Goal: Task Accomplishment & Management: Complete application form

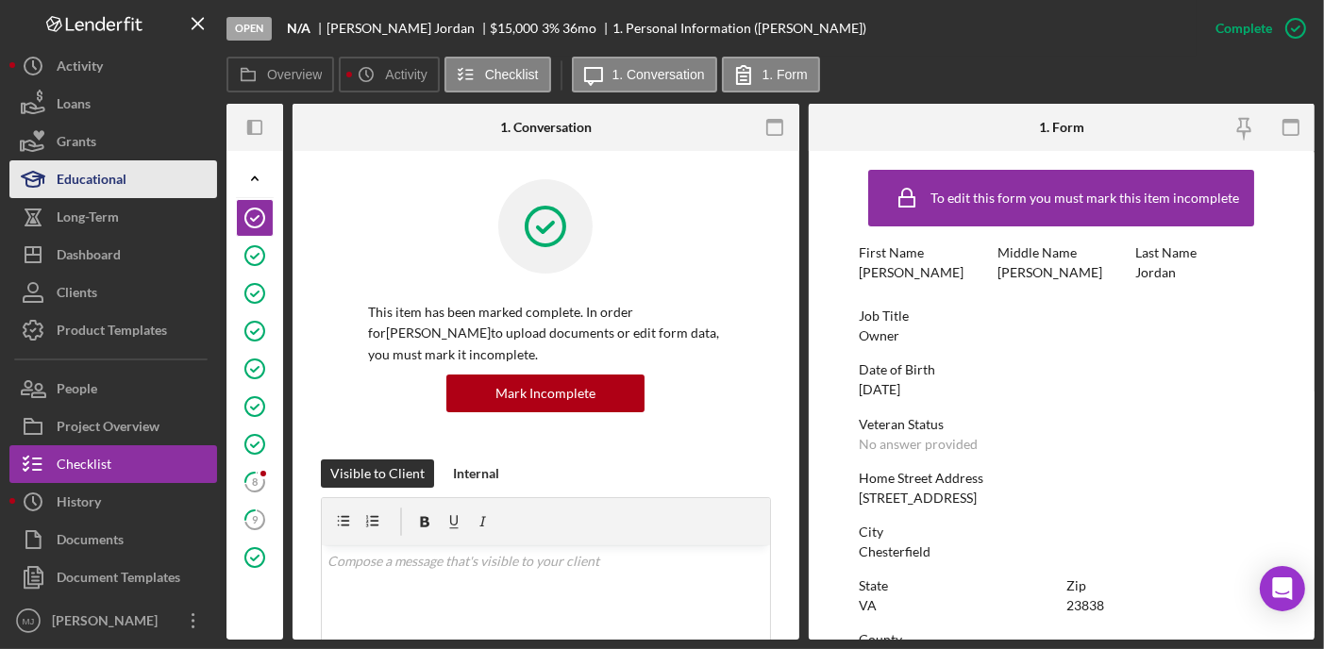
scroll to position [5, 0]
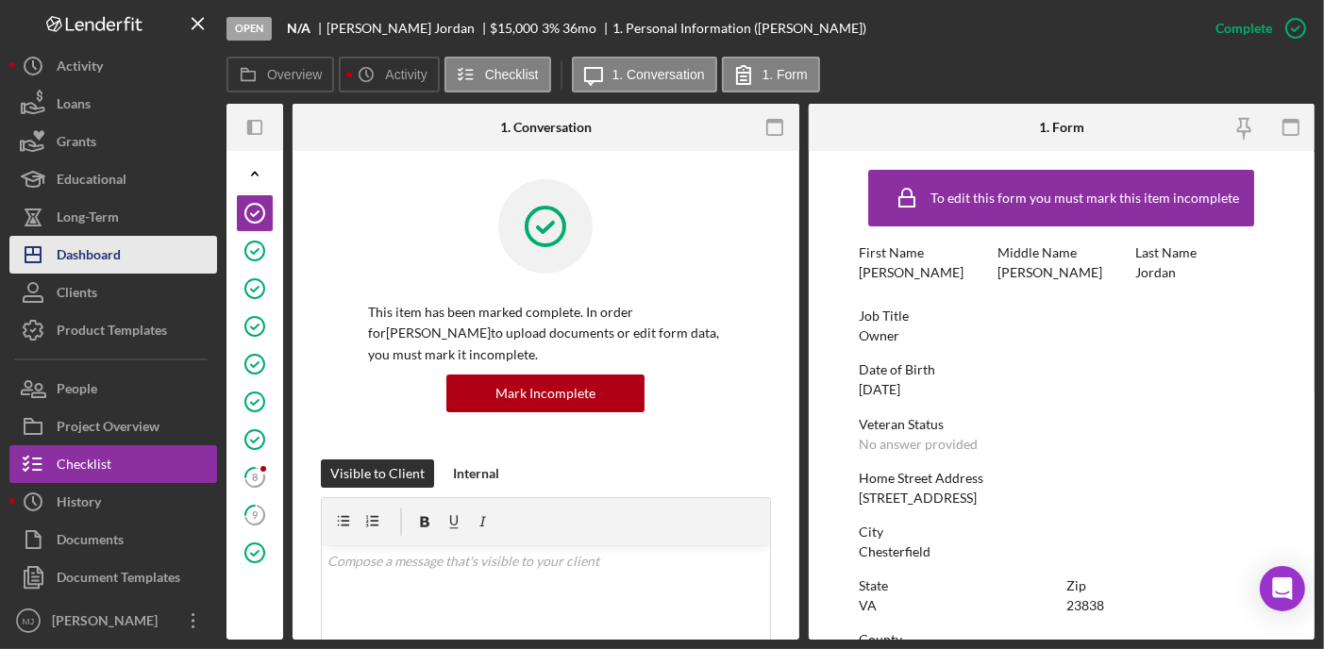
click at [106, 257] on div "Dashboard" at bounding box center [89, 257] width 64 height 42
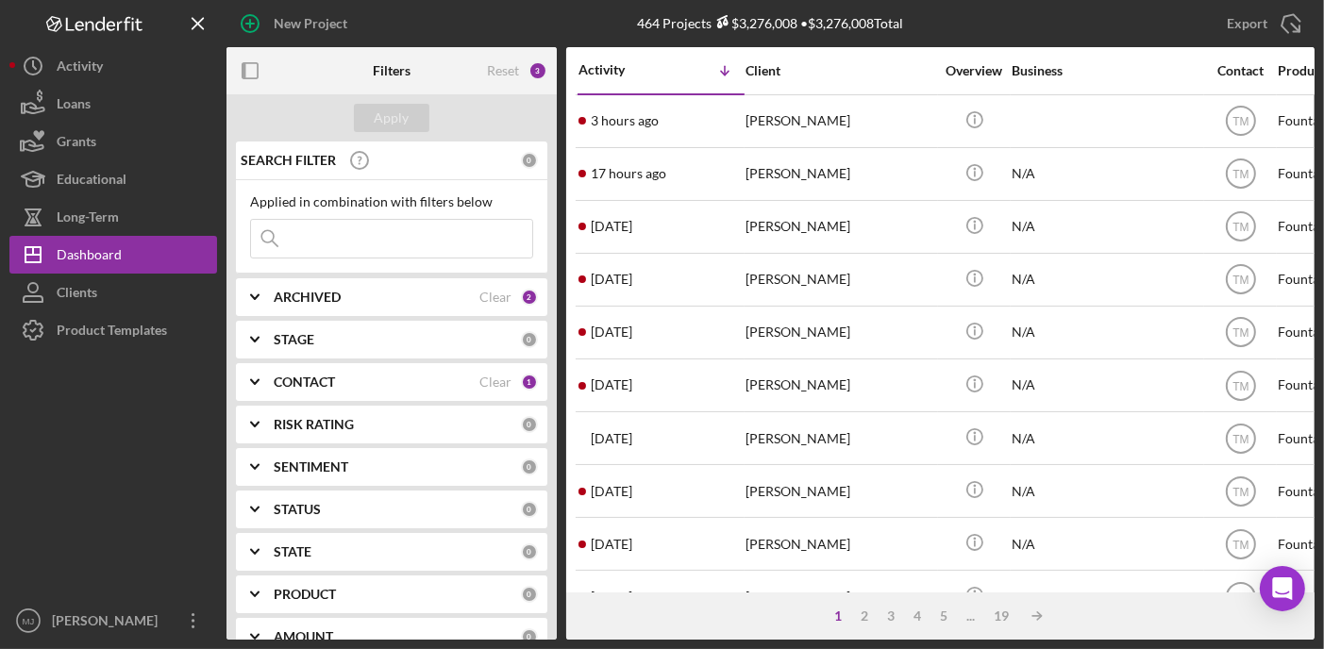
click at [263, 377] on icon "Icon/Expander" at bounding box center [254, 382] width 47 height 47
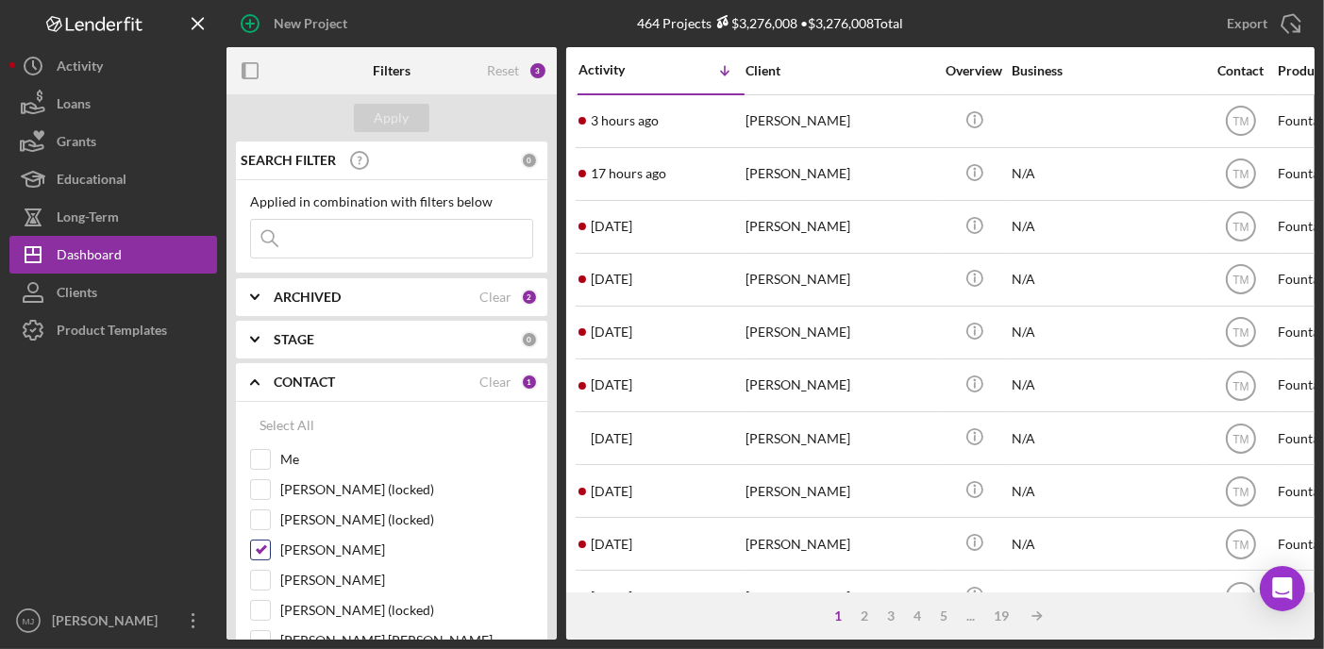
click at [261, 548] on input "[PERSON_NAME]" at bounding box center [260, 550] width 19 height 19
checkbox input "false"
click at [256, 460] on input "Me" at bounding box center [260, 459] width 19 height 19
checkbox input "true"
click at [389, 119] on div "Apply" at bounding box center [392, 118] width 35 height 28
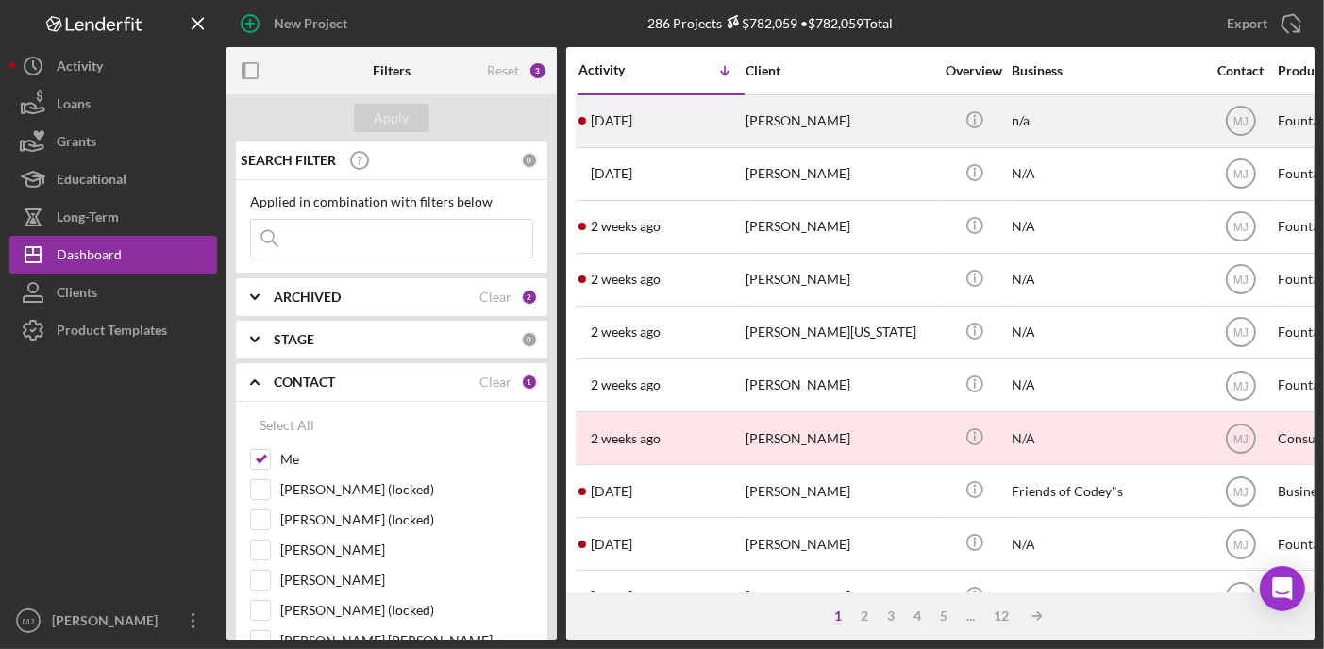
drag, startPoint x: 850, startPoint y: 124, endPoint x: 743, endPoint y: 116, distance: 106.9
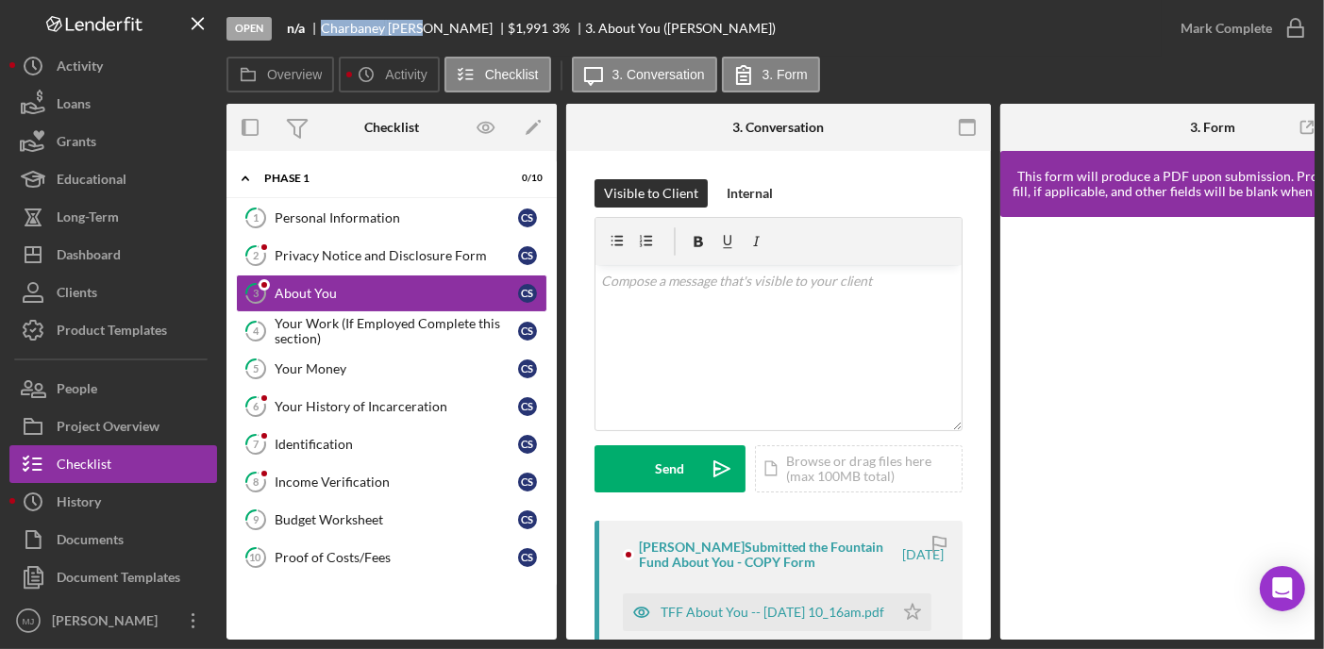
drag, startPoint x: 423, startPoint y: 30, endPoint x: 325, endPoint y: 24, distance: 98.4
click at [325, 24] on div "Charbaney Smith" at bounding box center [415, 28] width 188 height 15
copy div "Charbaney Smith"
click at [1322, 214] on div "Open n/a Charbaney Smith $1,991 $1,991 3 % 3. About You (Charbaney S.) Mark Com…" at bounding box center [662, 324] width 1324 height 649
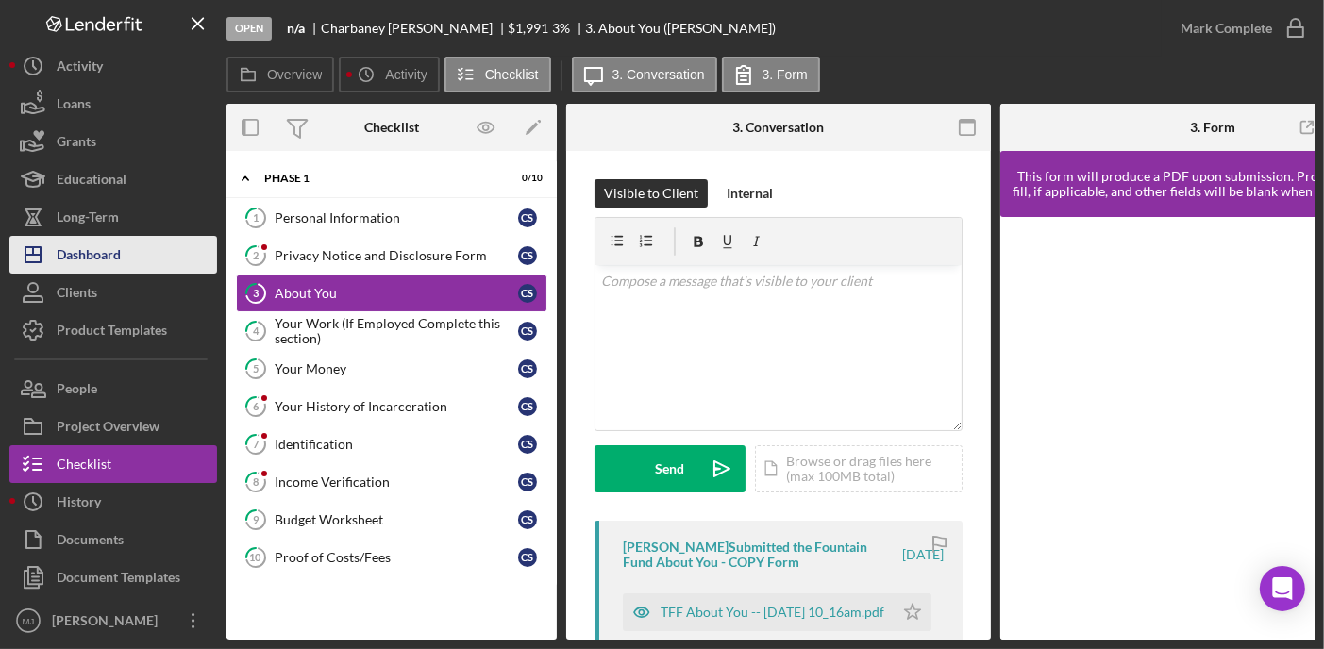
click at [104, 256] on div "Dashboard" at bounding box center [89, 257] width 64 height 42
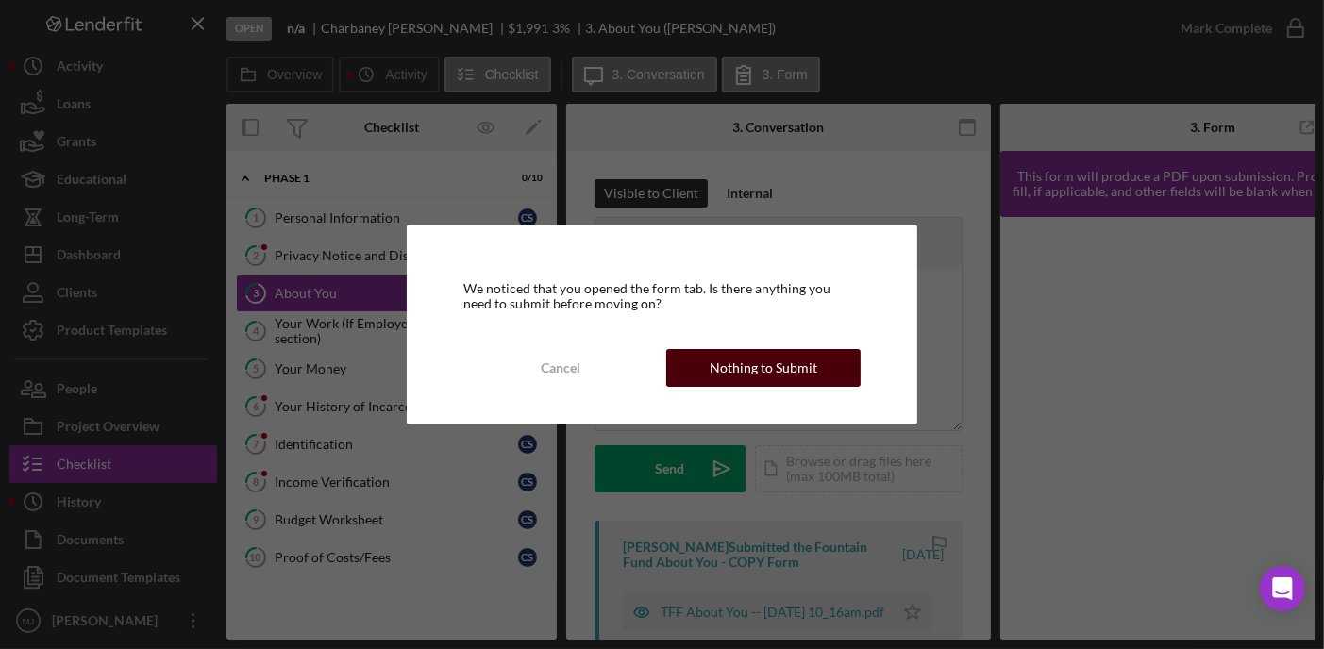
click at [717, 372] on div "Nothing to Submit" at bounding box center [764, 368] width 108 height 38
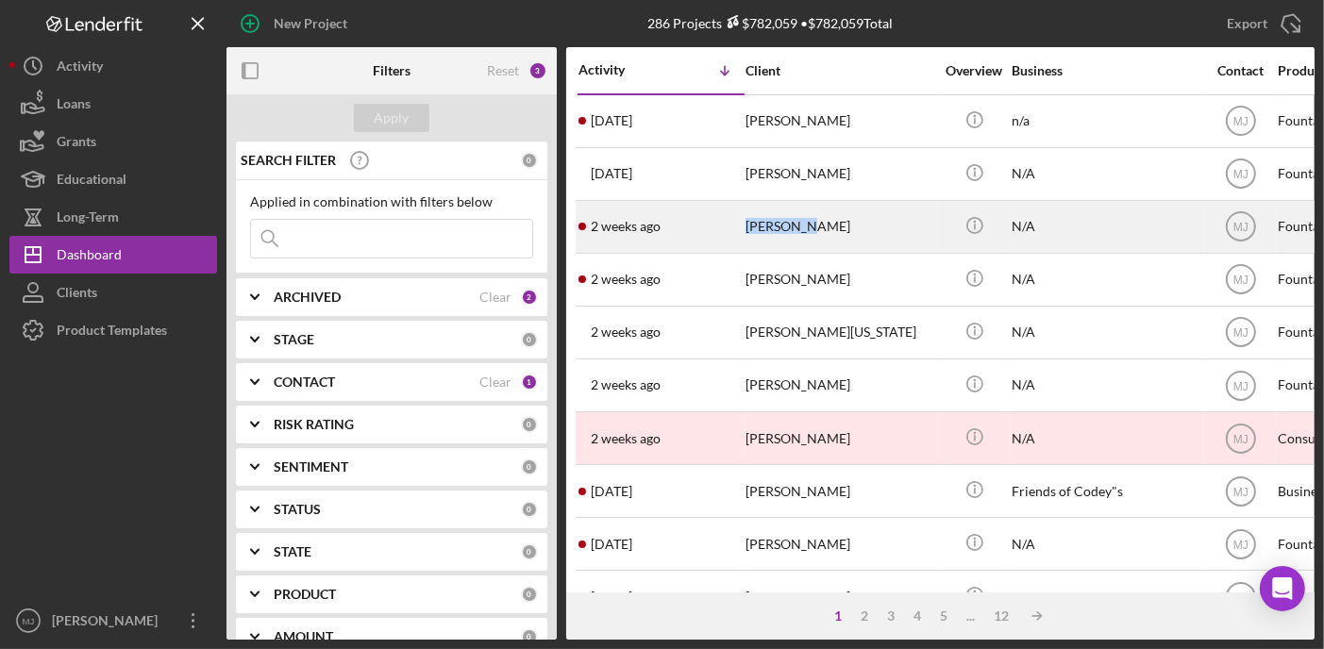
drag, startPoint x: 819, startPoint y: 229, endPoint x: 745, endPoint y: 214, distance: 76.1
click at [746, 214] on div "[PERSON_NAME]" at bounding box center [840, 227] width 189 height 50
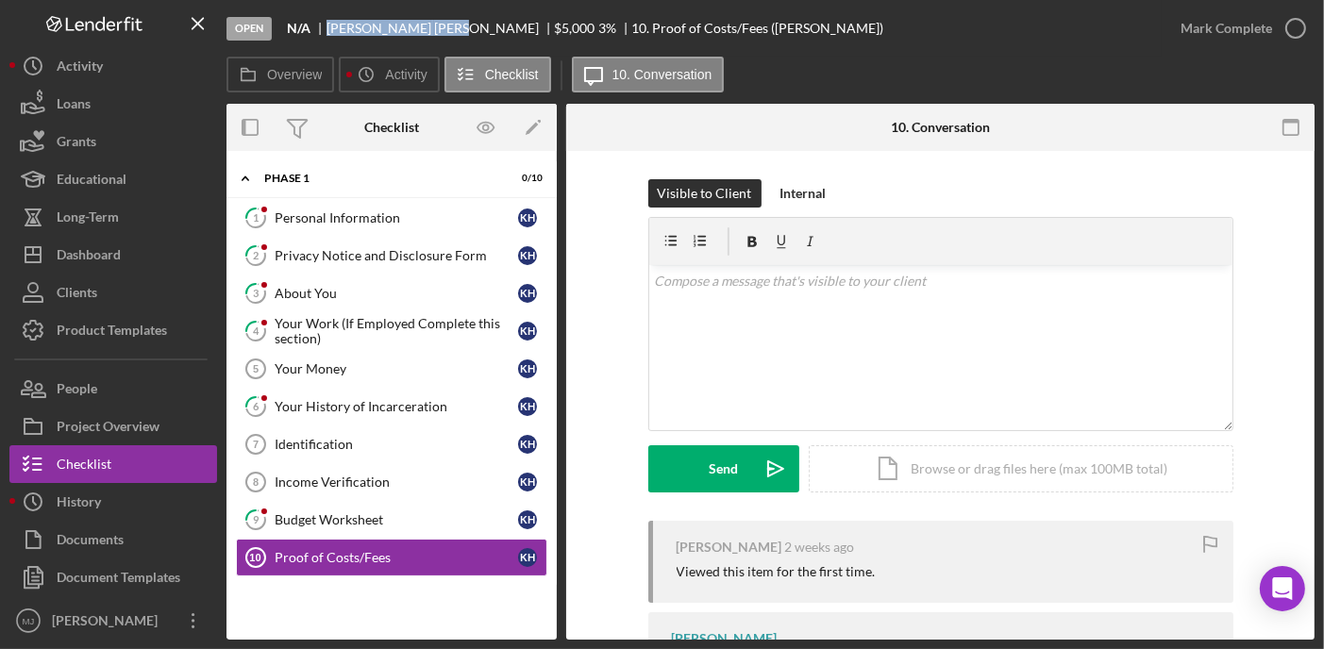
drag, startPoint x: 391, startPoint y: 32, endPoint x: 328, endPoint y: 25, distance: 63.7
click at [328, 25] on div "Kim Hogan" at bounding box center [441, 28] width 228 height 15
copy div "Kim Hogan"
click at [1250, 83] on div "Overview Icon/History Activity Checklist Icon/Message 10. Conversation" at bounding box center [771, 76] width 1088 height 38
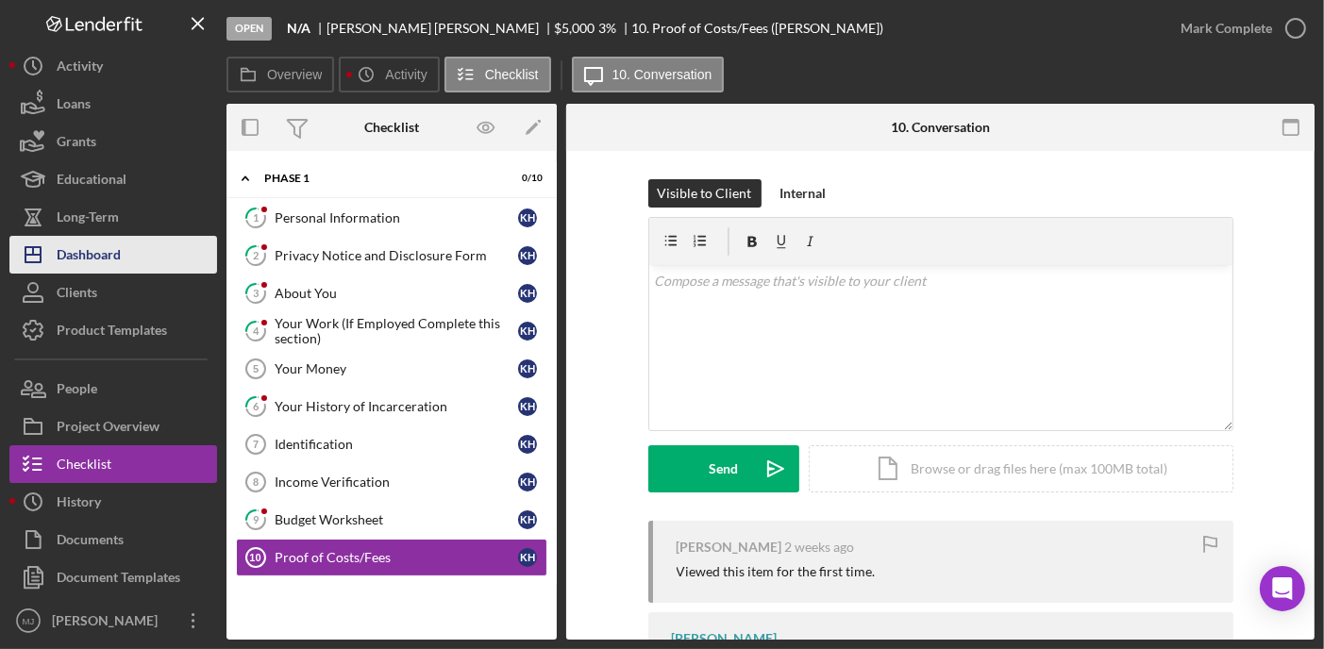
click at [94, 244] on div "Dashboard" at bounding box center [89, 257] width 64 height 42
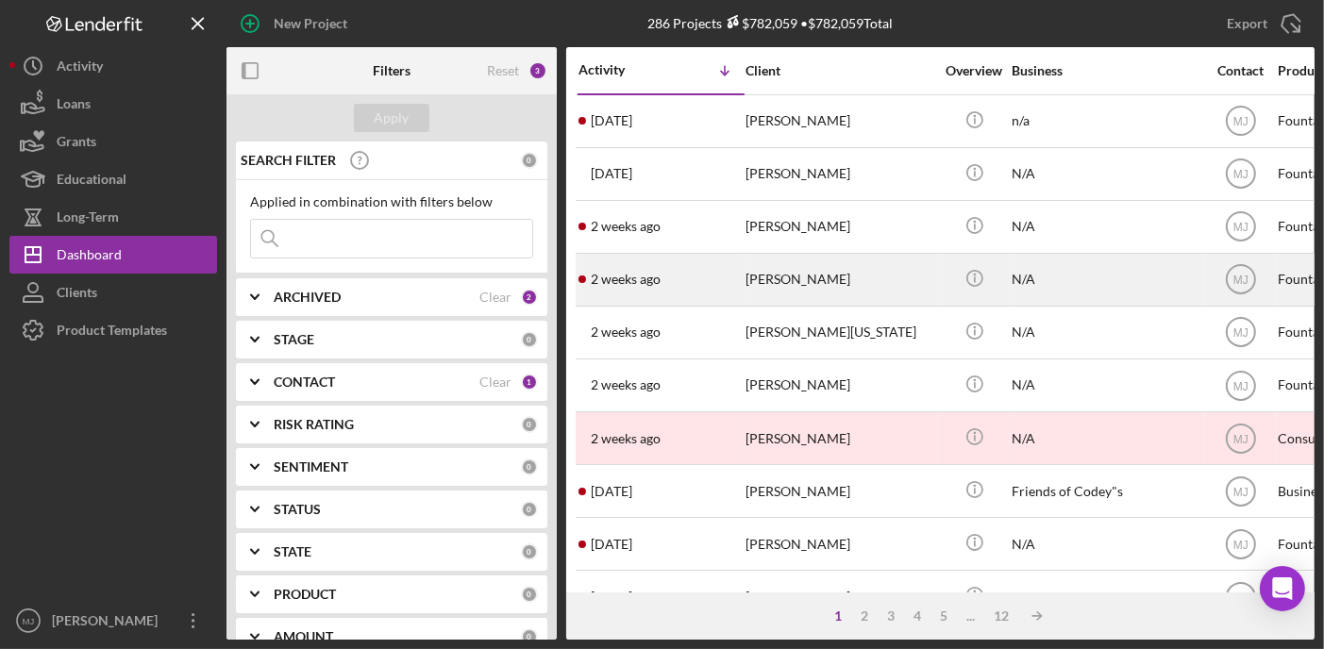
click at [784, 279] on div "[PERSON_NAME]" at bounding box center [840, 280] width 189 height 50
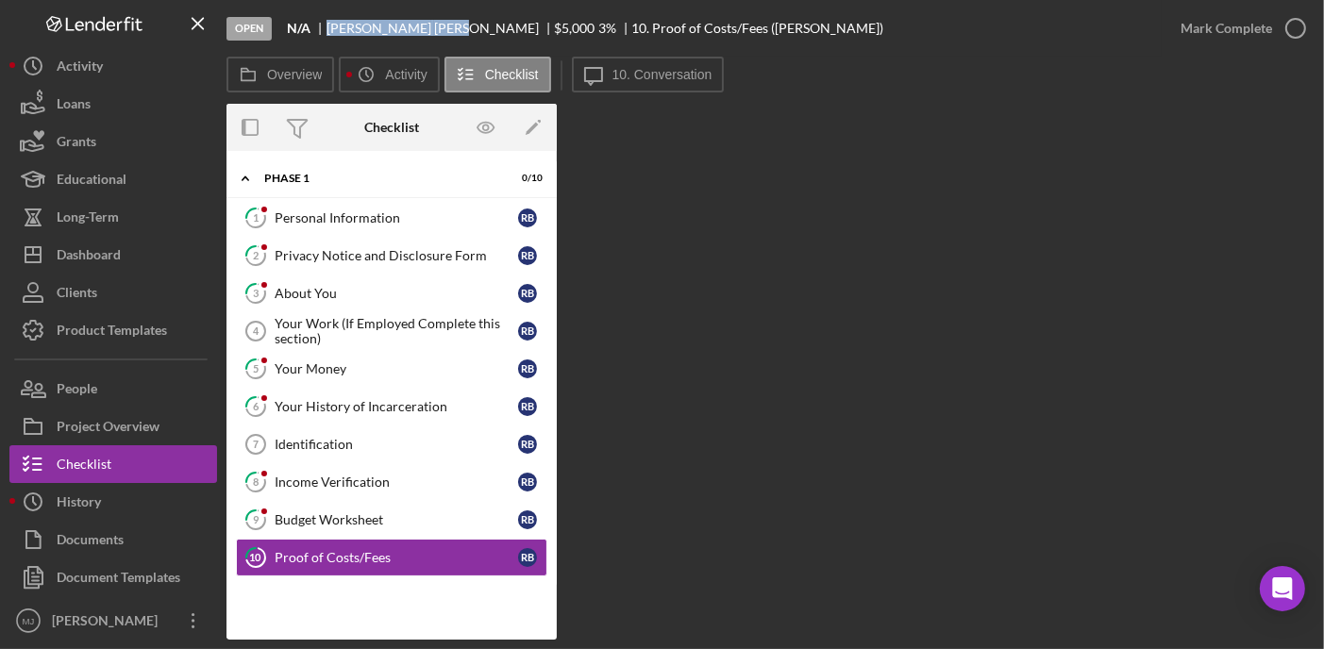
drag, startPoint x: 327, startPoint y: 25, endPoint x: 396, endPoint y: 37, distance: 70.9
click at [396, 37] on div "Open N/A Robert Bates $5,000 $5,000 3 % 10. Proof of Costs/Fees (Robert B.)" at bounding box center [695, 28] width 936 height 57
copy div "Robert Bates"
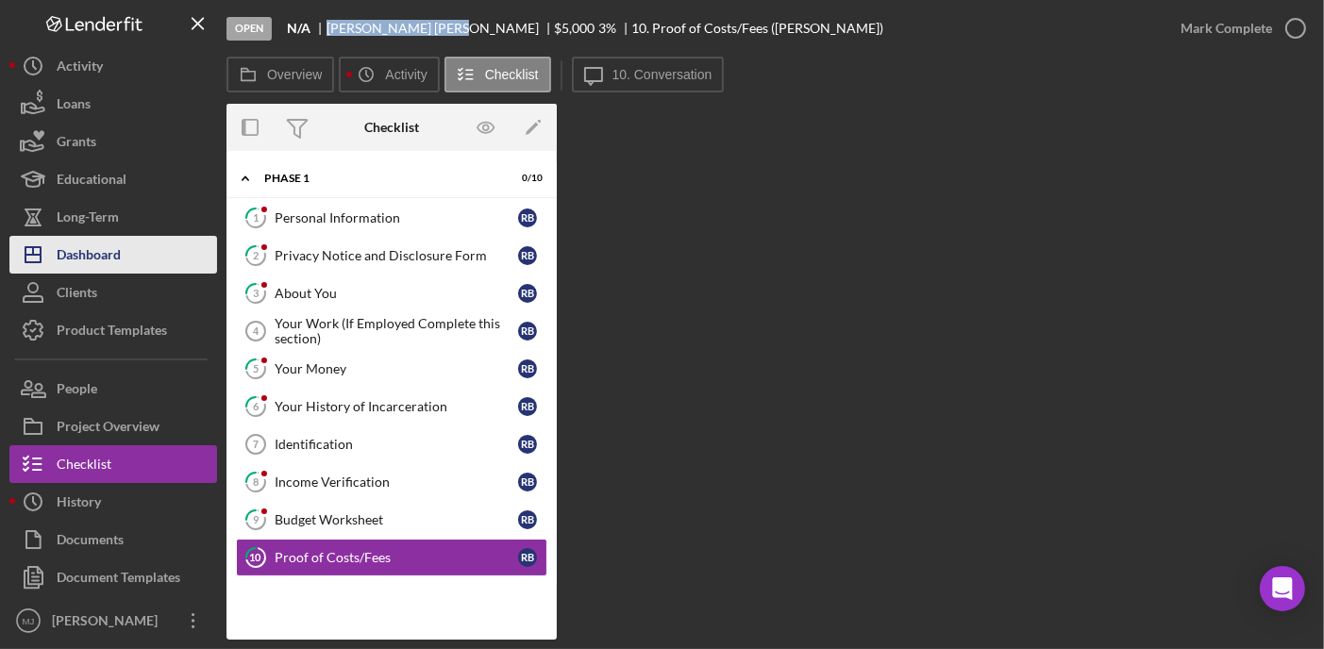
click at [110, 244] on div "Dashboard" at bounding box center [89, 257] width 64 height 42
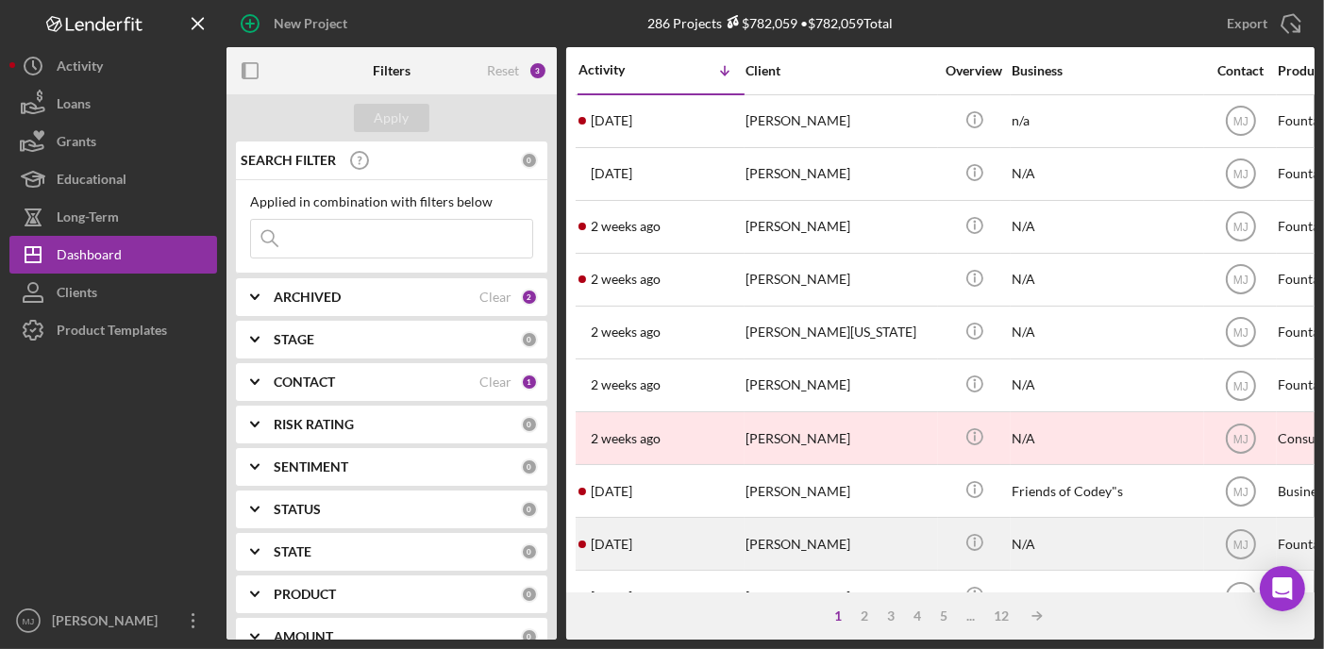
click at [798, 554] on div "[PERSON_NAME]" at bounding box center [840, 544] width 189 height 50
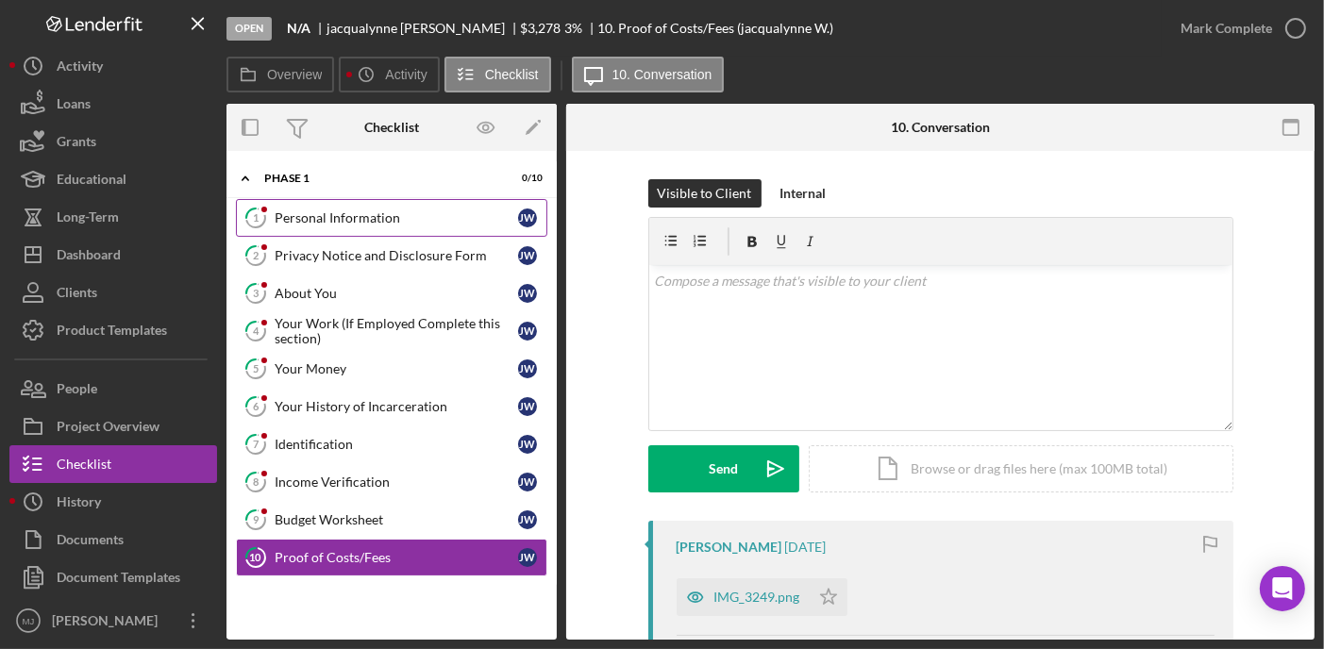
click at [363, 214] on div "Personal Information" at bounding box center [397, 218] width 244 height 15
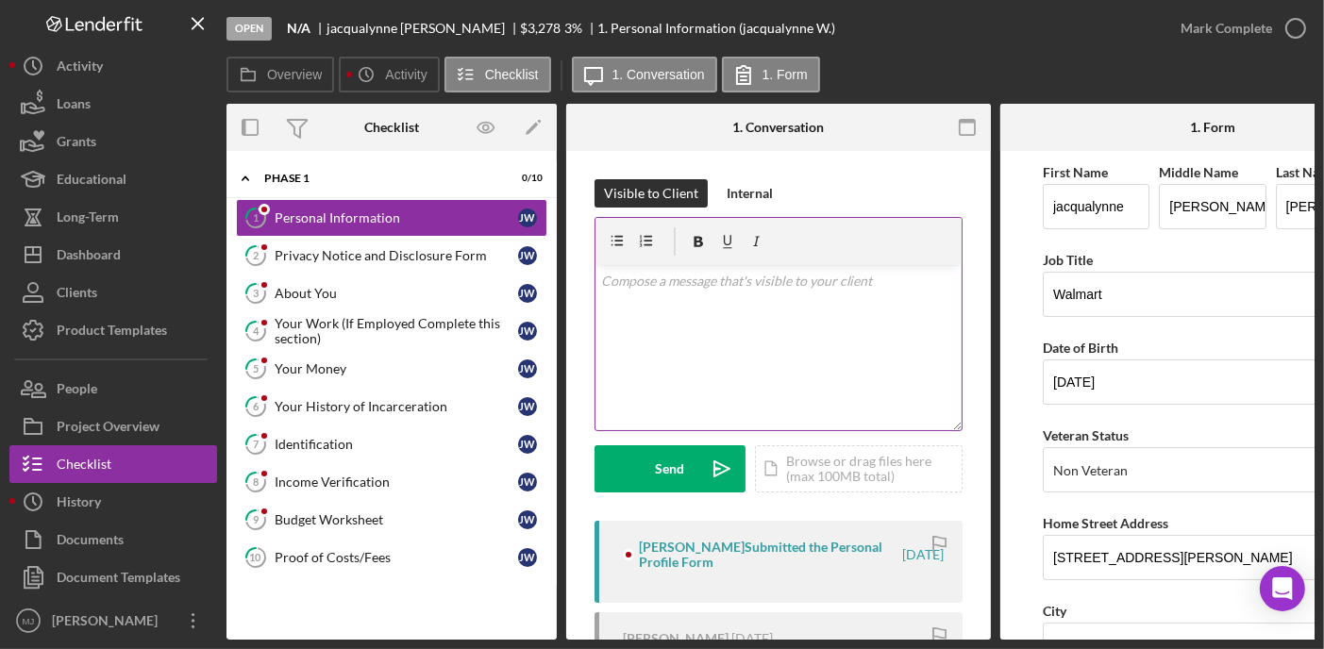
scroll to position [94, 0]
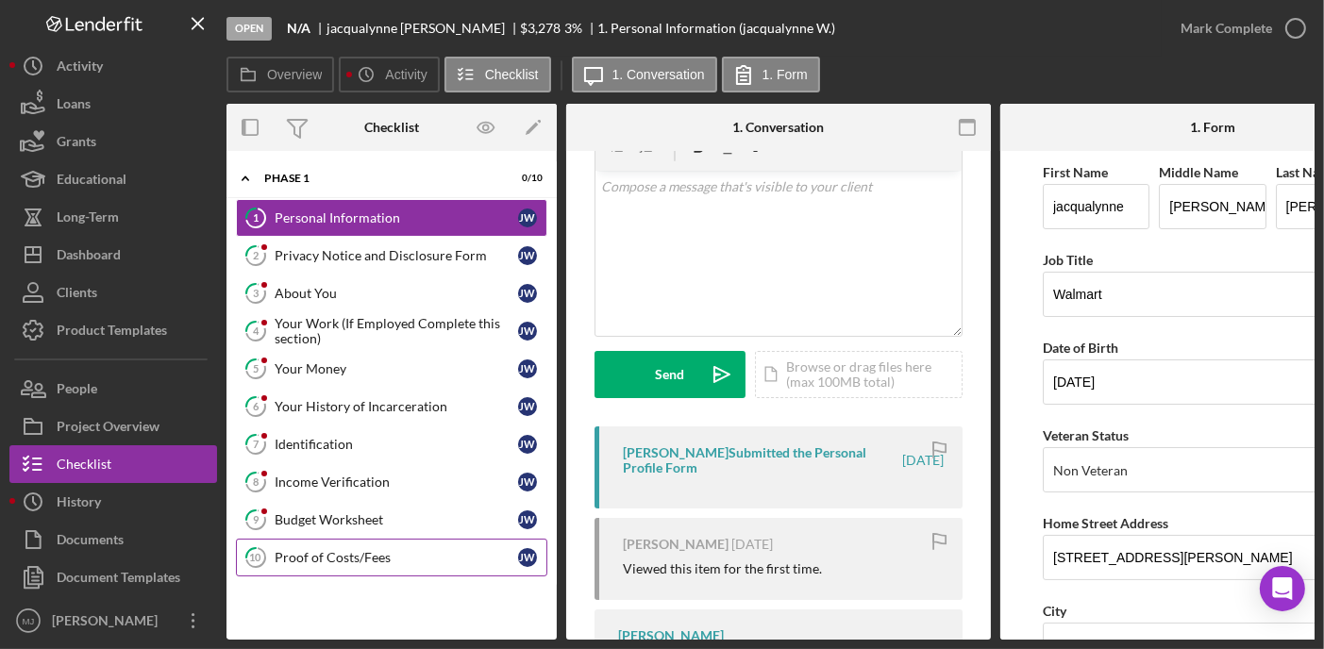
click at [360, 553] on div "Proof of Costs/Fees" at bounding box center [397, 557] width 244 height 15
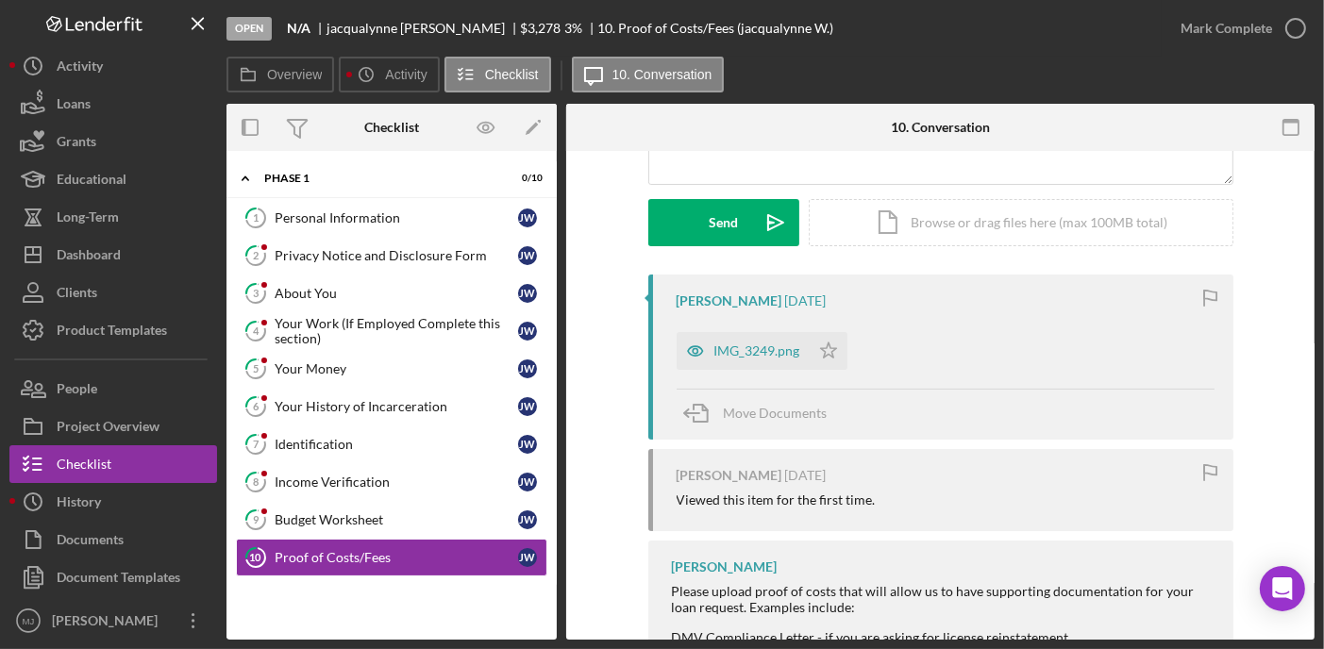
scroll to position [283, 0]
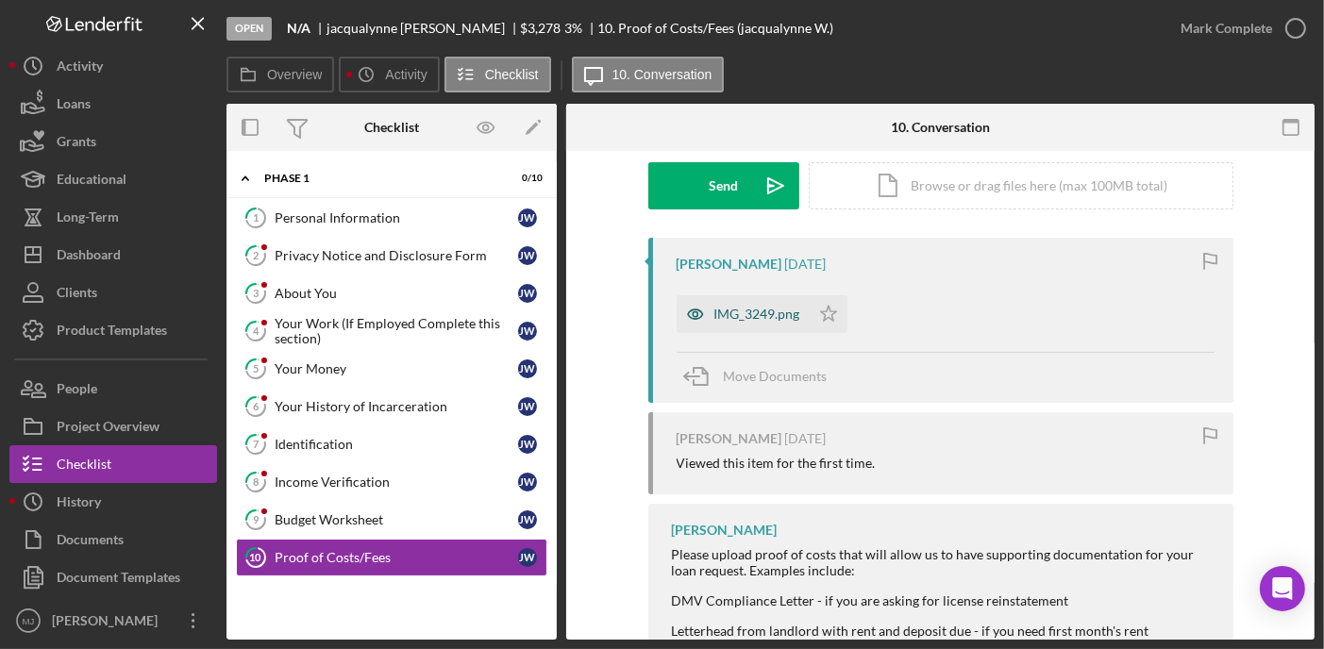
click at [721, 323] on div "IMG_3249.png" at bounding box center [743, 314] width 133 height 38
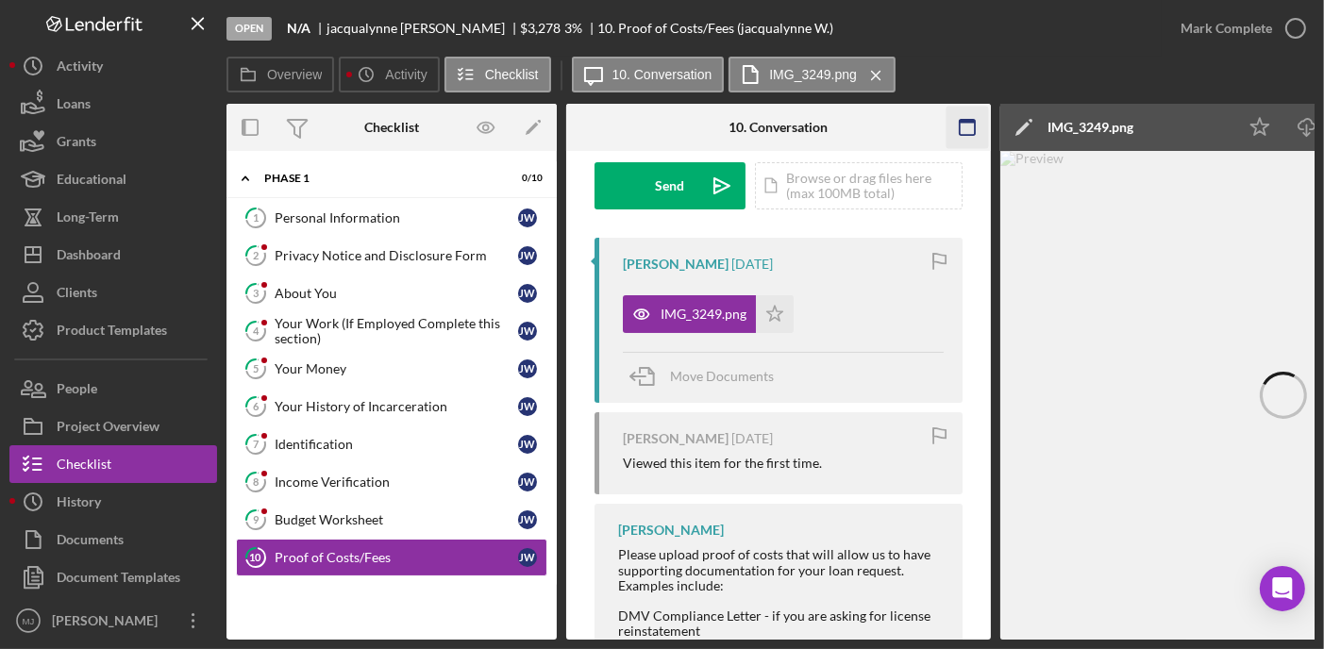
click at [967, 136] on icon "button" at bounding box center [968, 128] width 42 height 42
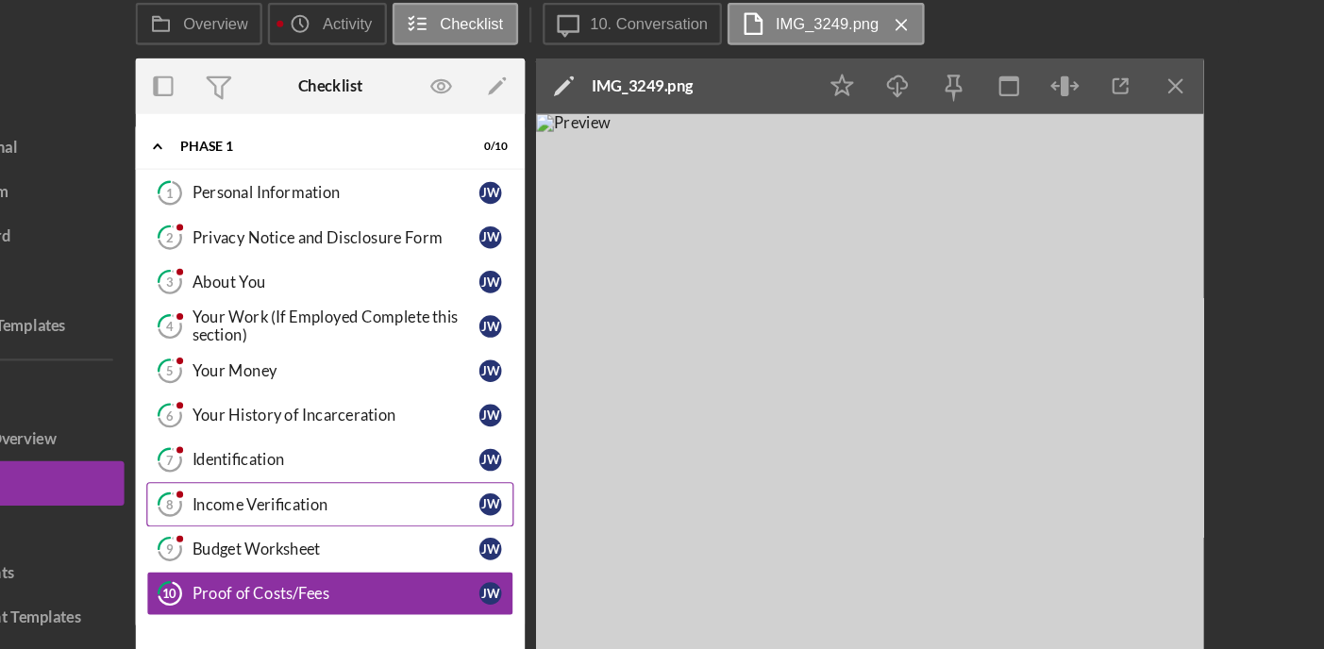
click at [338, 487] on link "8 Income Verification j W" at bounding box center [392, 483] width 312 height 38
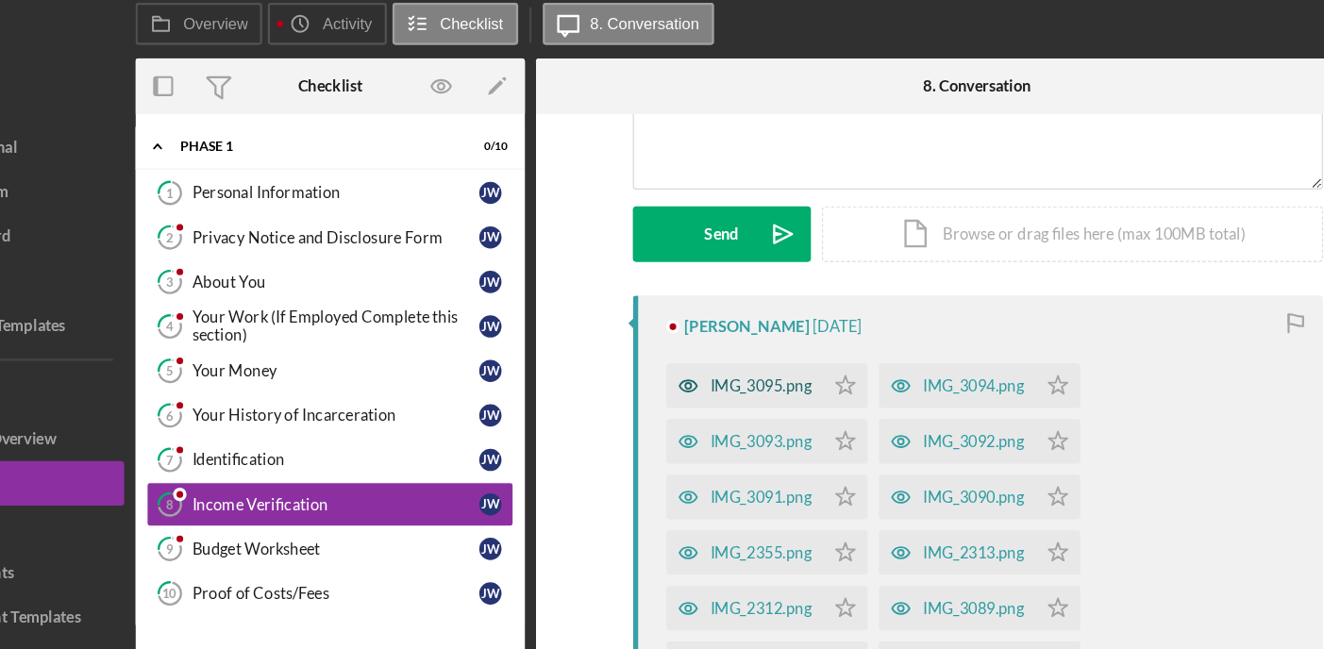
scroll to position [240, 0]
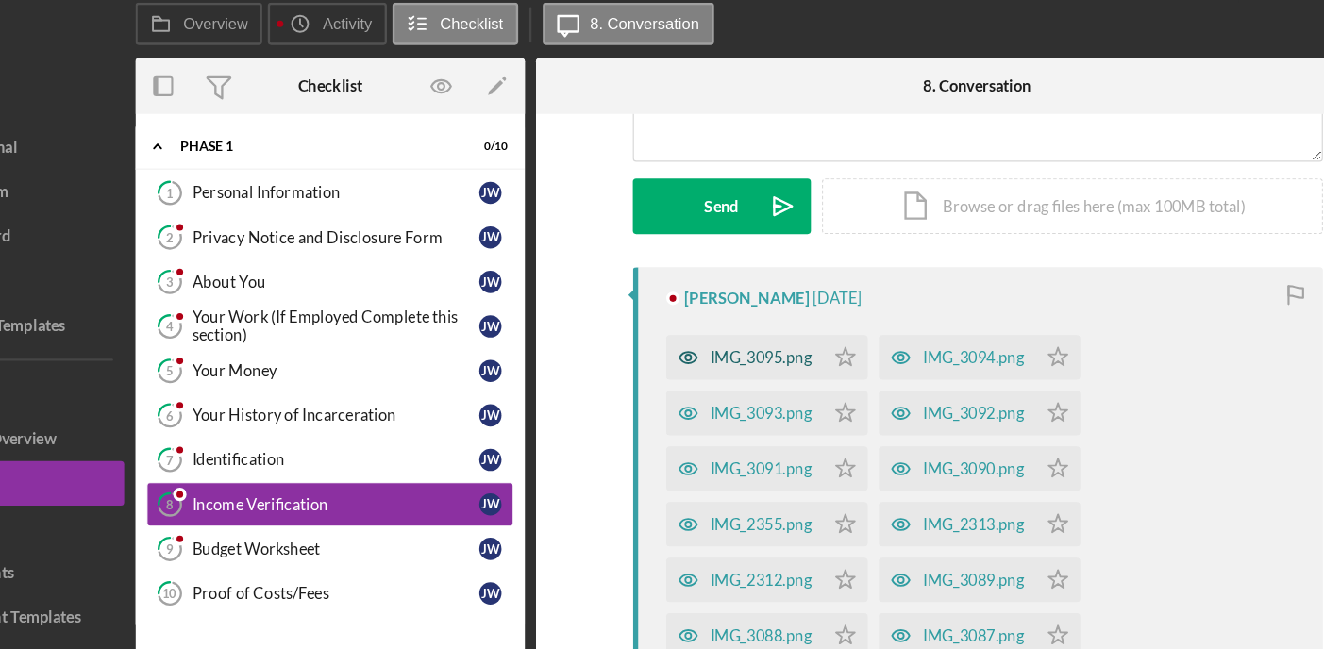
click at [725, 347] on div "IMG_3095.png" at bounding box center [743, 358] width 133 height 38
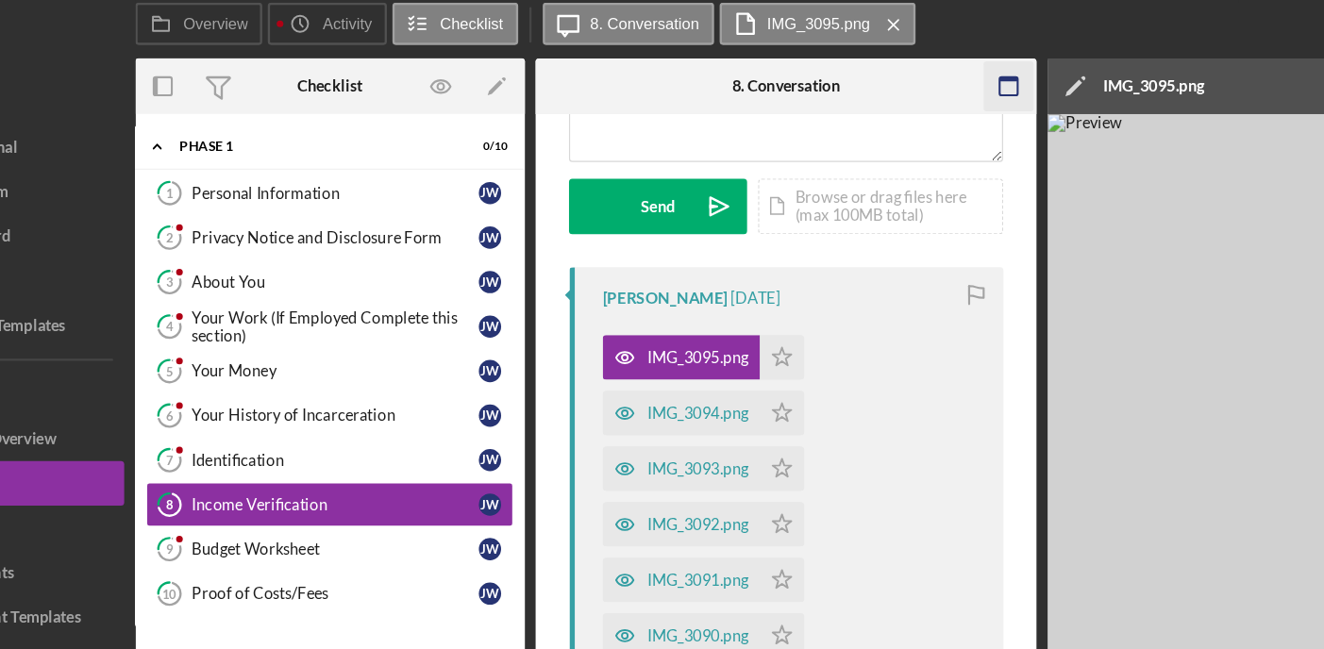
click at [964, 140] on icon "button" at bounding box center [968, 128] width 42 height 42
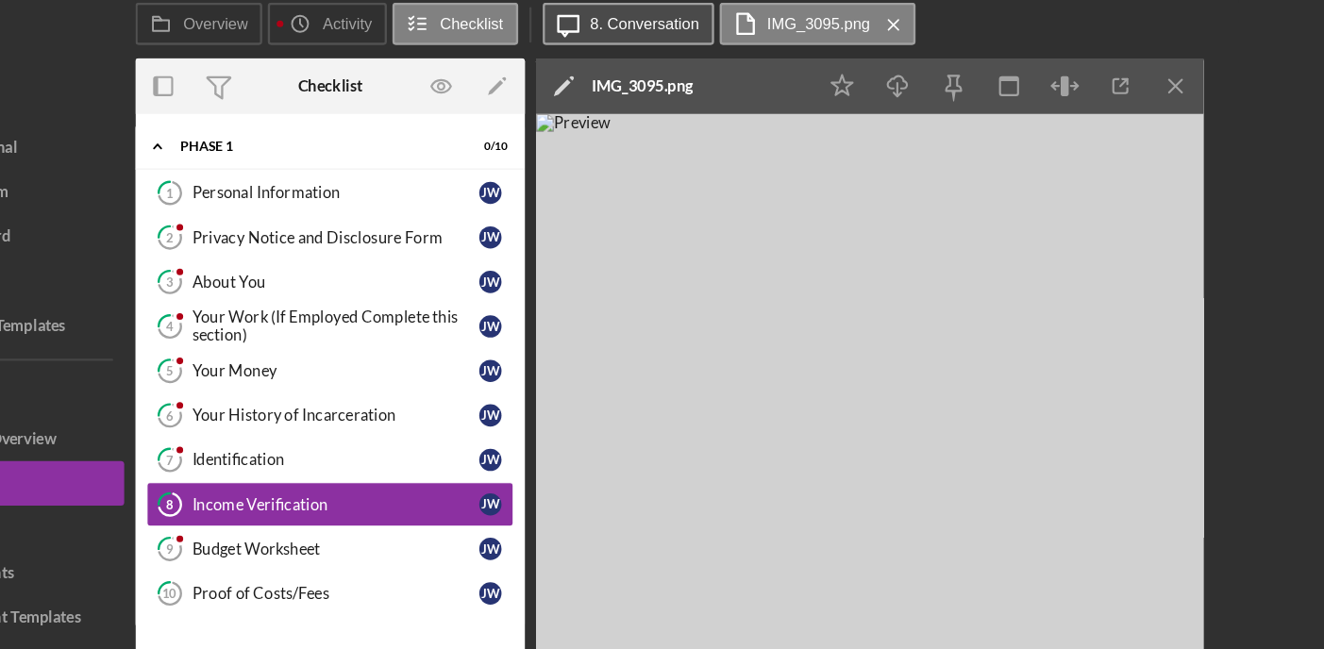
click at [637, 62] on button "Icon/Message 8. Conversation" at bounding box center [644, 75] width 145 height 36
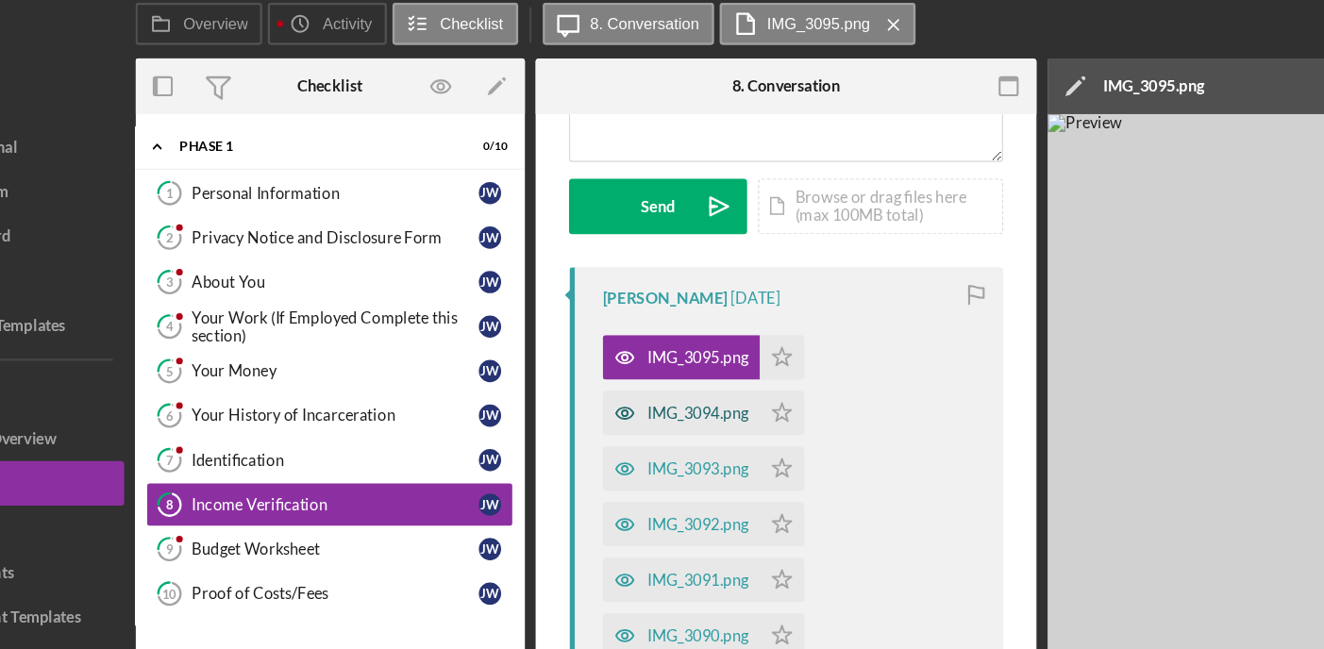
click at [691, 398] on div "IMG_3094.png" at bounding box center [704, 404] width 86 height 15
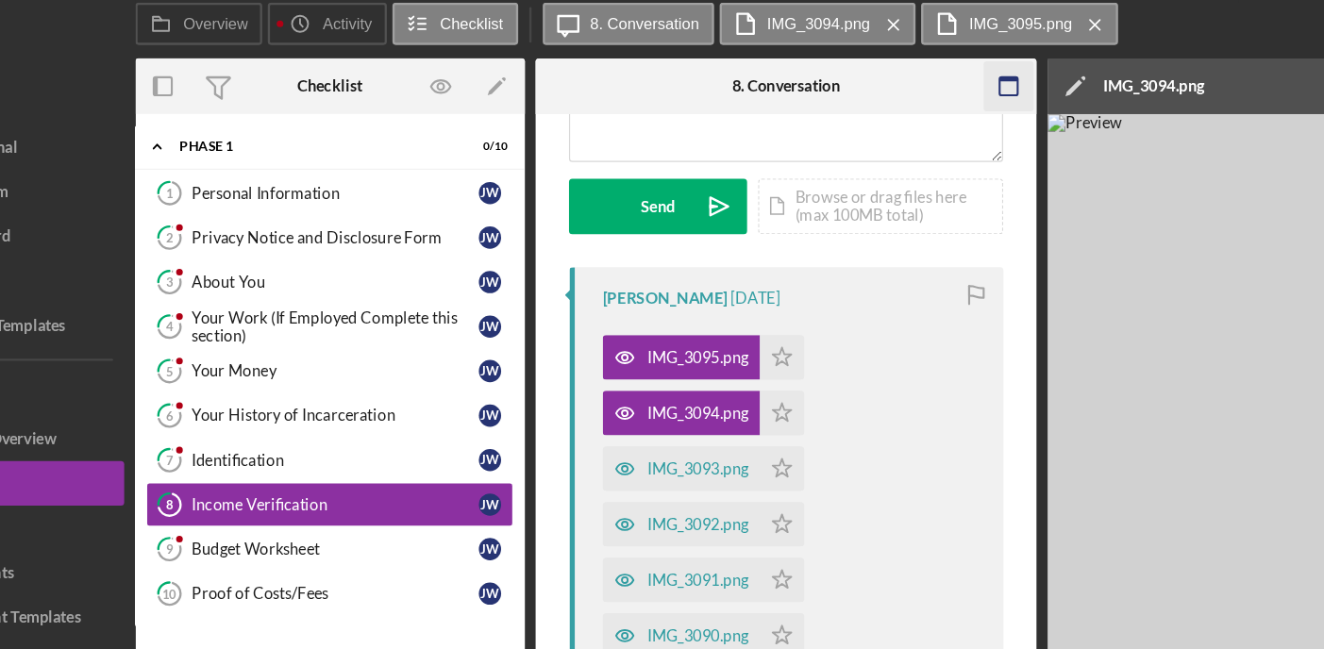
click at [964, 134] on icon "button" at bounding box center [968, 128] width 42 height 42
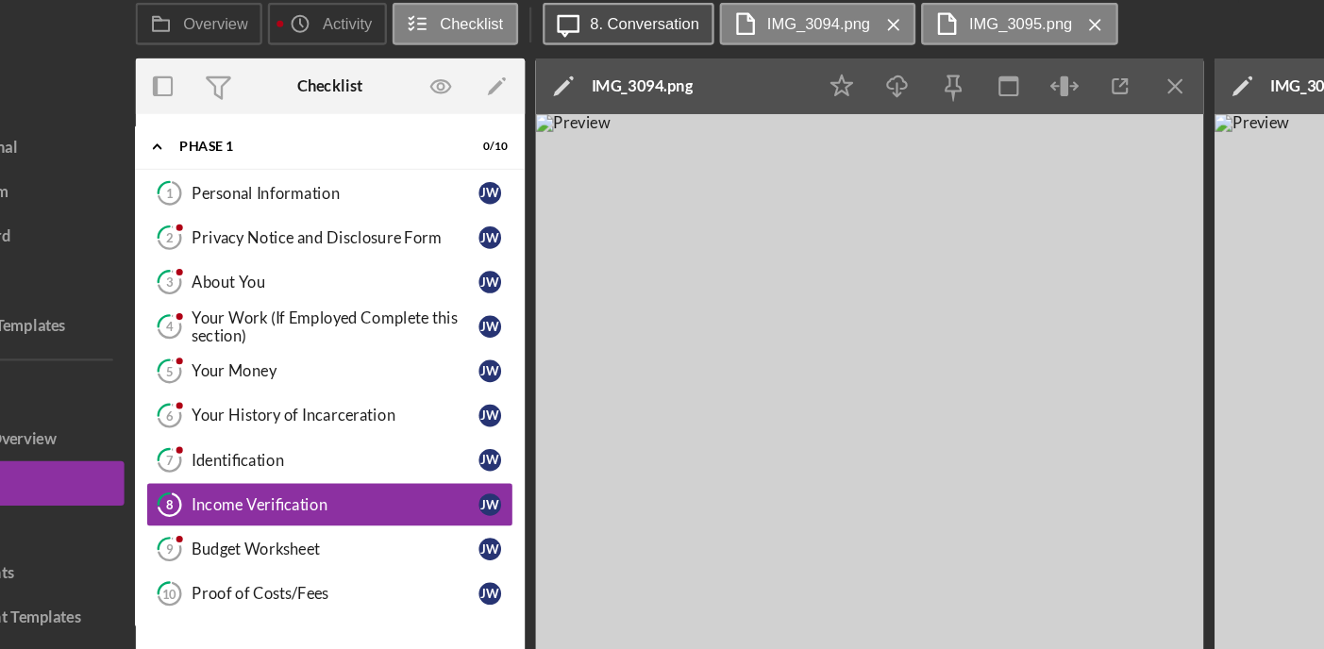
click at [636, 60] on button "Icon/Message 8. Conversation" at bounding box center [644, 75] width 145 height 36
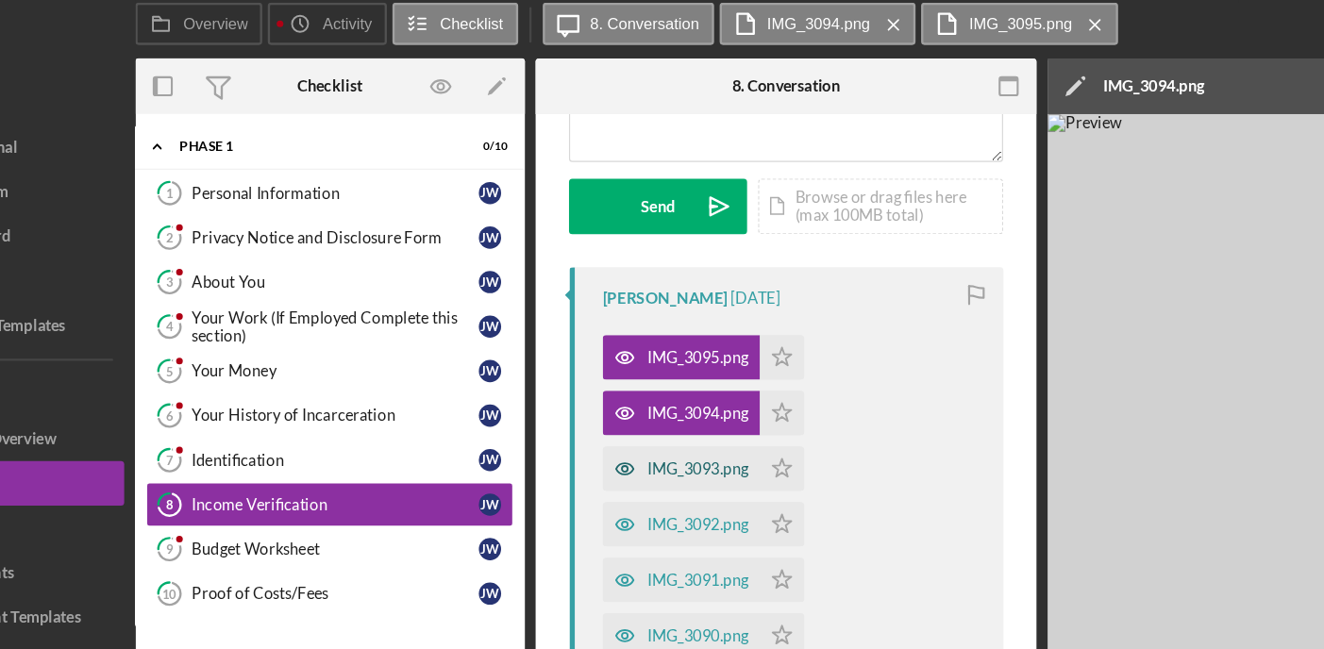
click at [706, 448] on div "IMG_3093.png" at bounding box center [704, 452] width 86 height 15
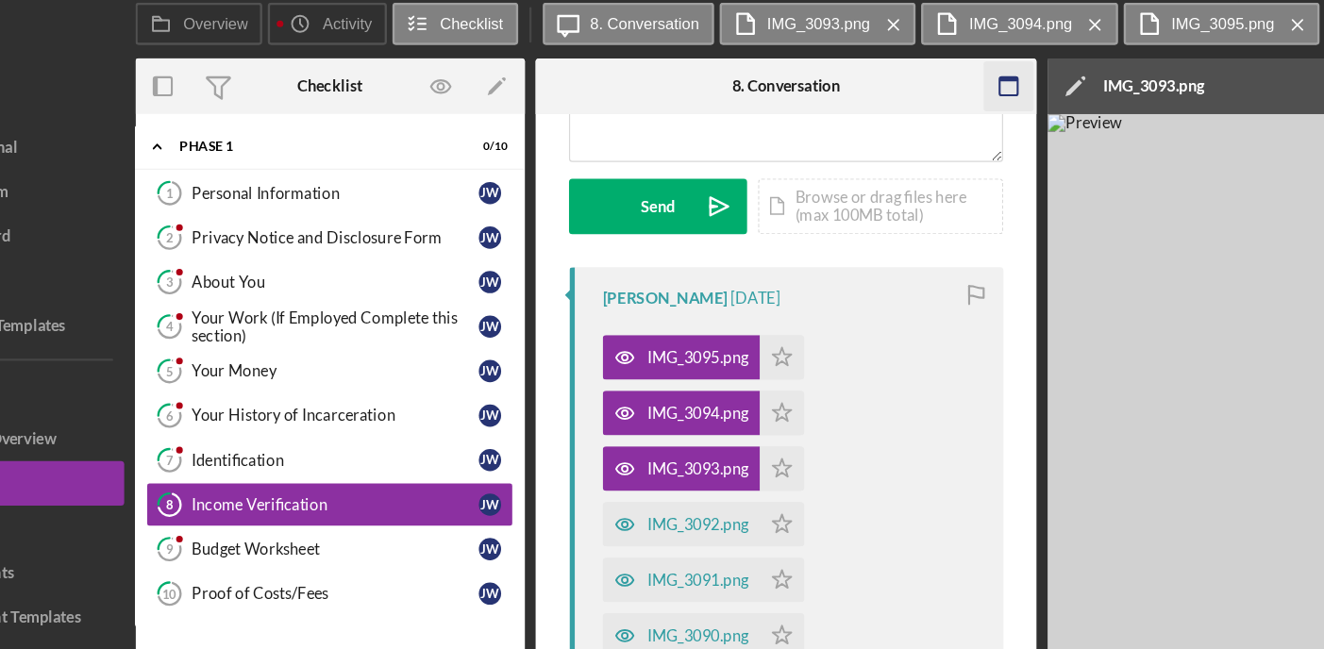
click at [970, 125] on icon "button" at bounding box center [968, 128] width 42 height 42
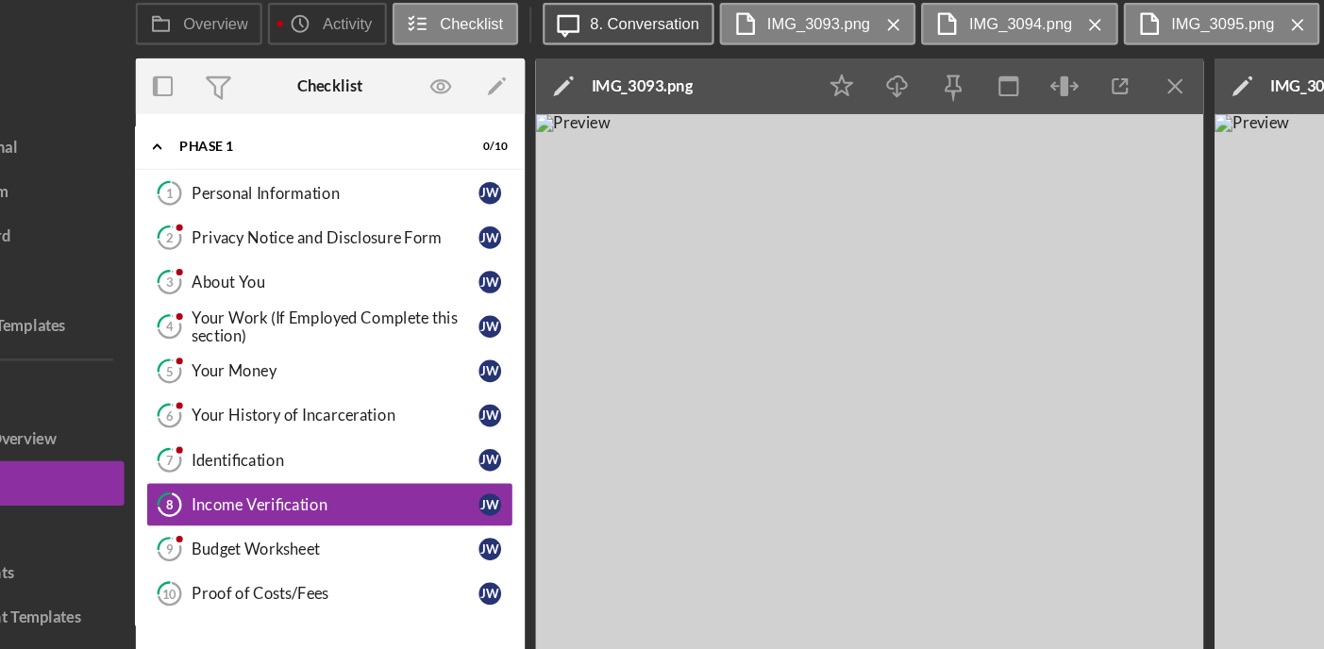
click at [630, 69] on label "8. Conversation" at bounding box center [659, 74] width 93 height 15
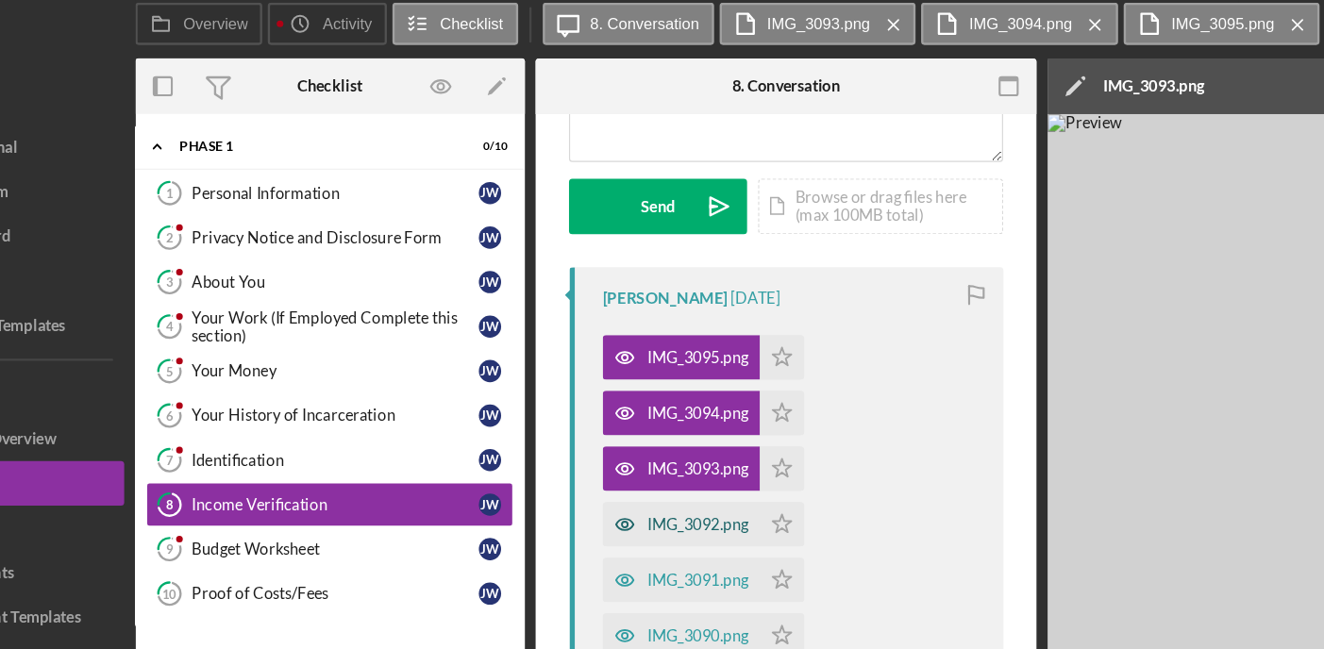
click at [689, 502] on div "IMG_3092.png" at bounding box center [704, 499] width 86 height 15
click at [968, 126] on icon "button" at bounding box center [968, 128] width 42 height 42
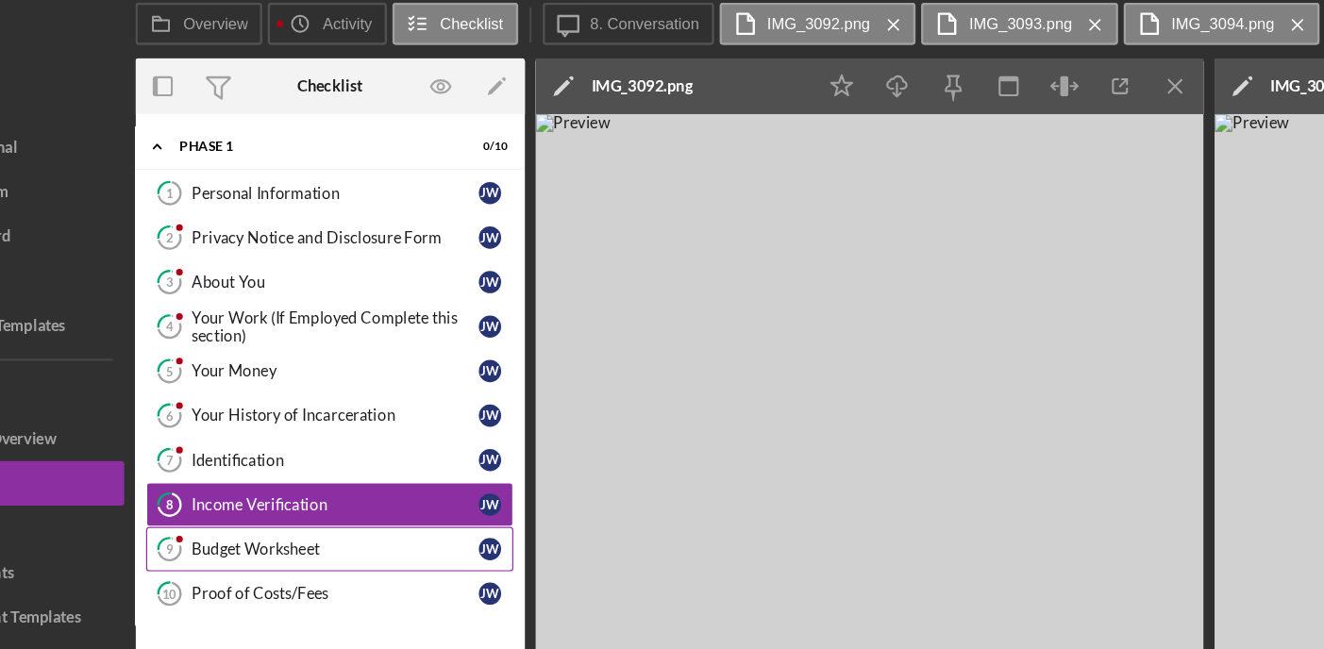
click at [308, 521] on div "Budget Worksheet" at bounding box center [397, 520] width 244 height 15
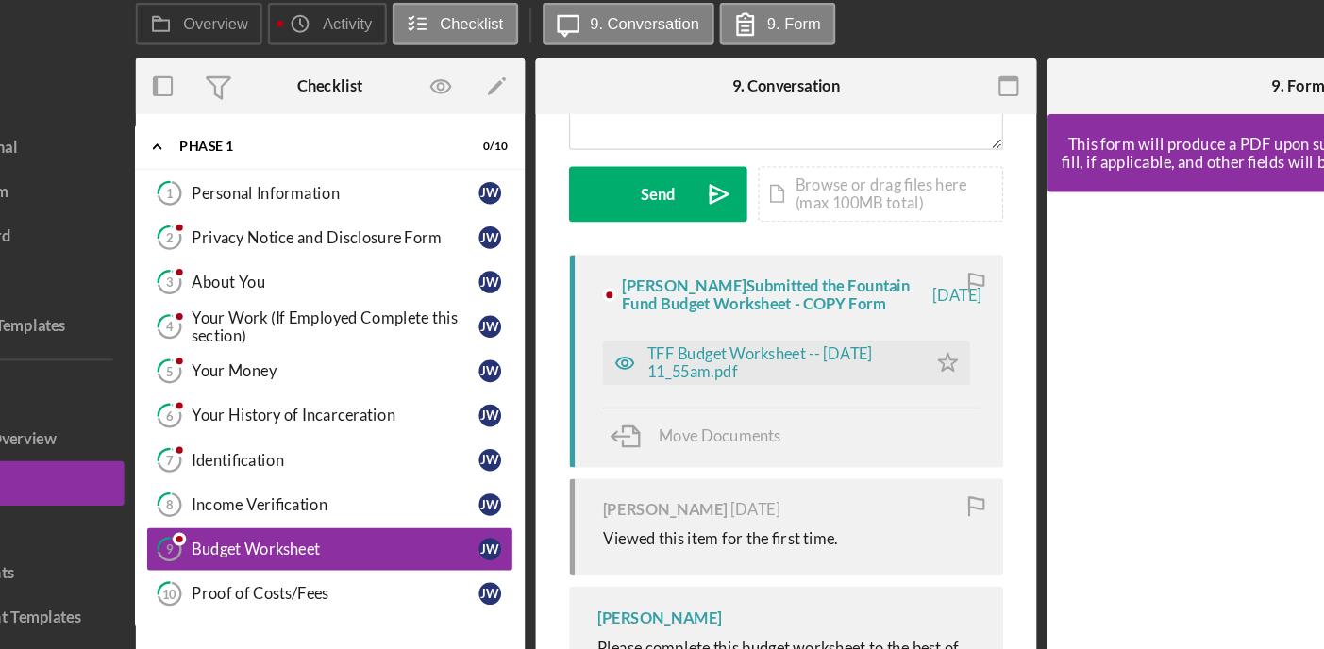
scroll to position [320, 0]
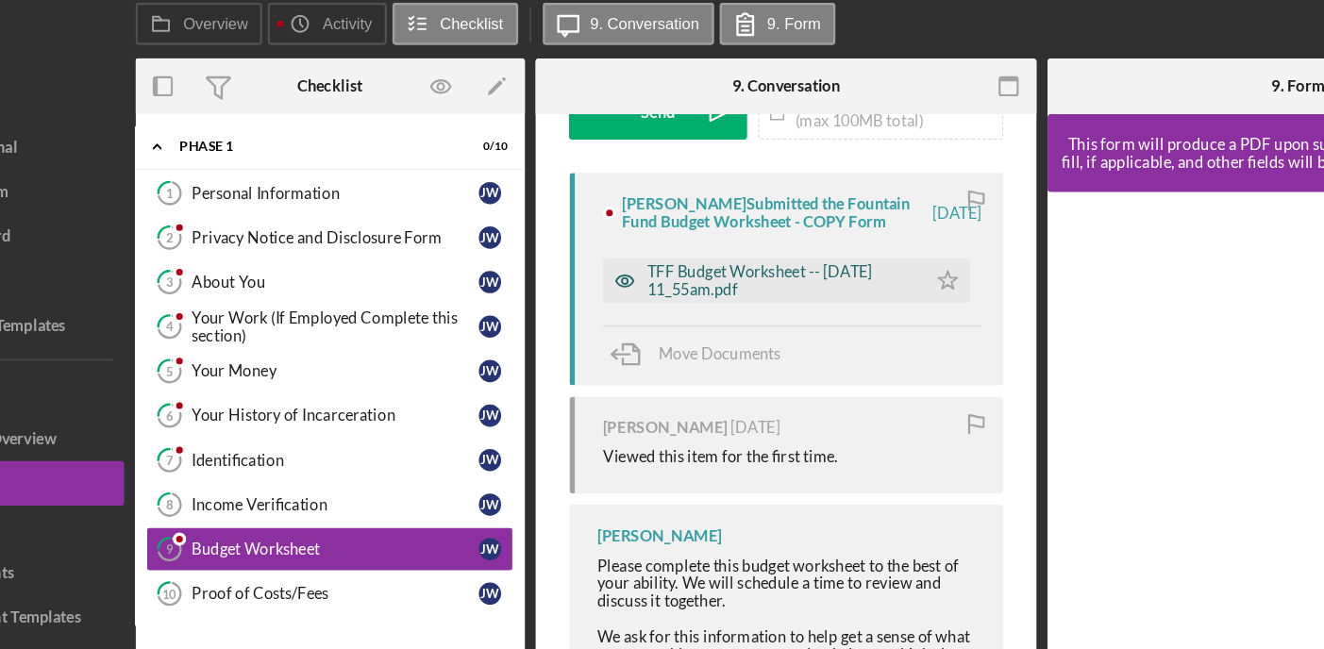
click at [705, 308] on div "TFF Budget Worksheet -- 2025-09-02 11_55am.pdf" at bounding box center [774, 293] width 227 height 30
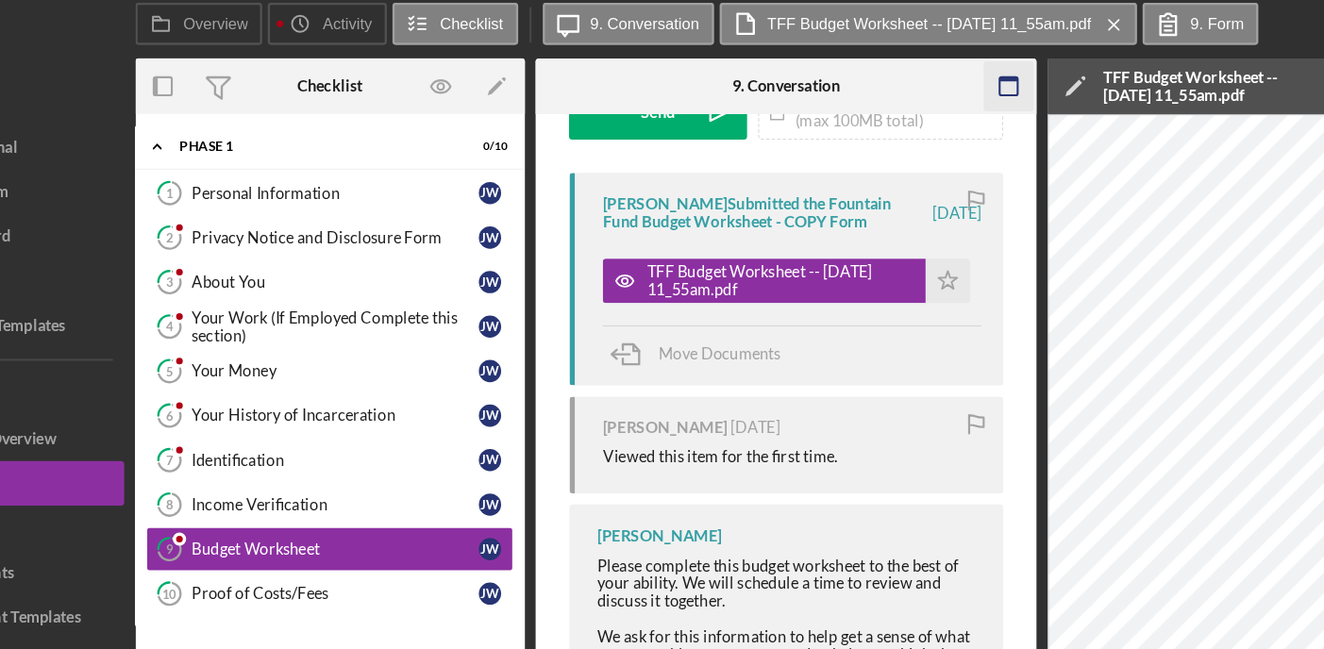
click at [968, 126] on icon "button" at bounding box center [968, 128] width 42 height 42
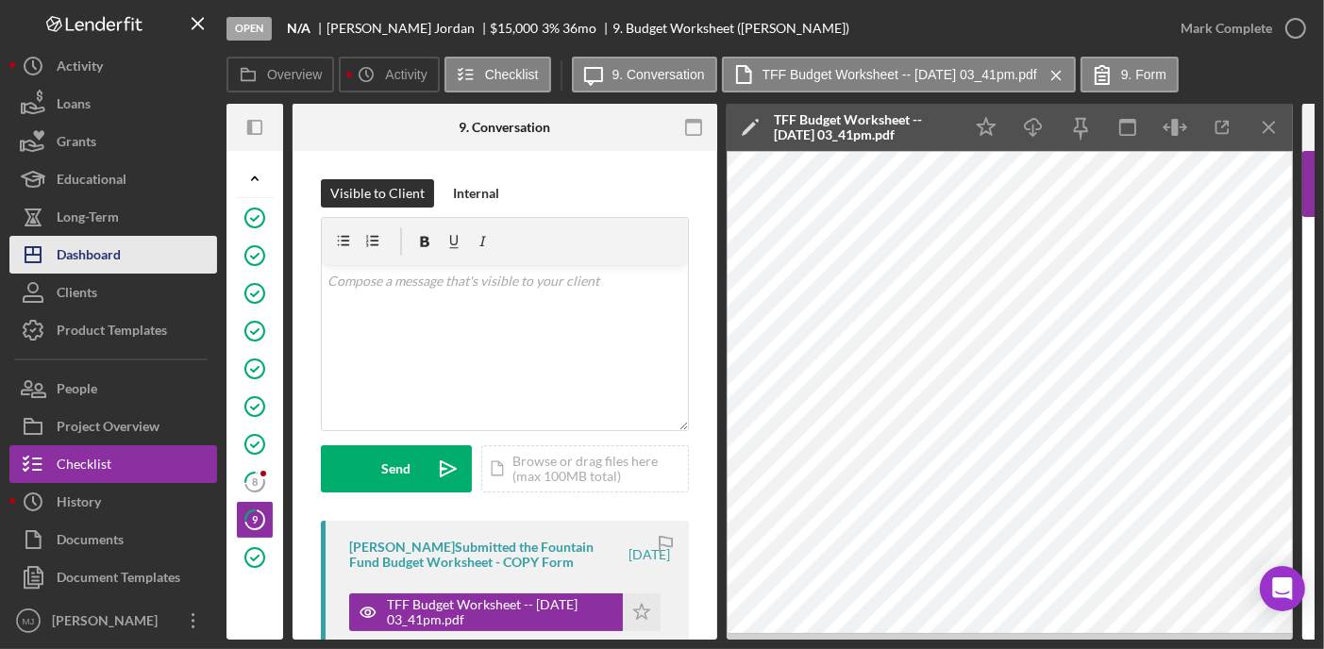
click at [113, 254] on div "Dashboard" at bounding box center [89, 257] width 64 height 42
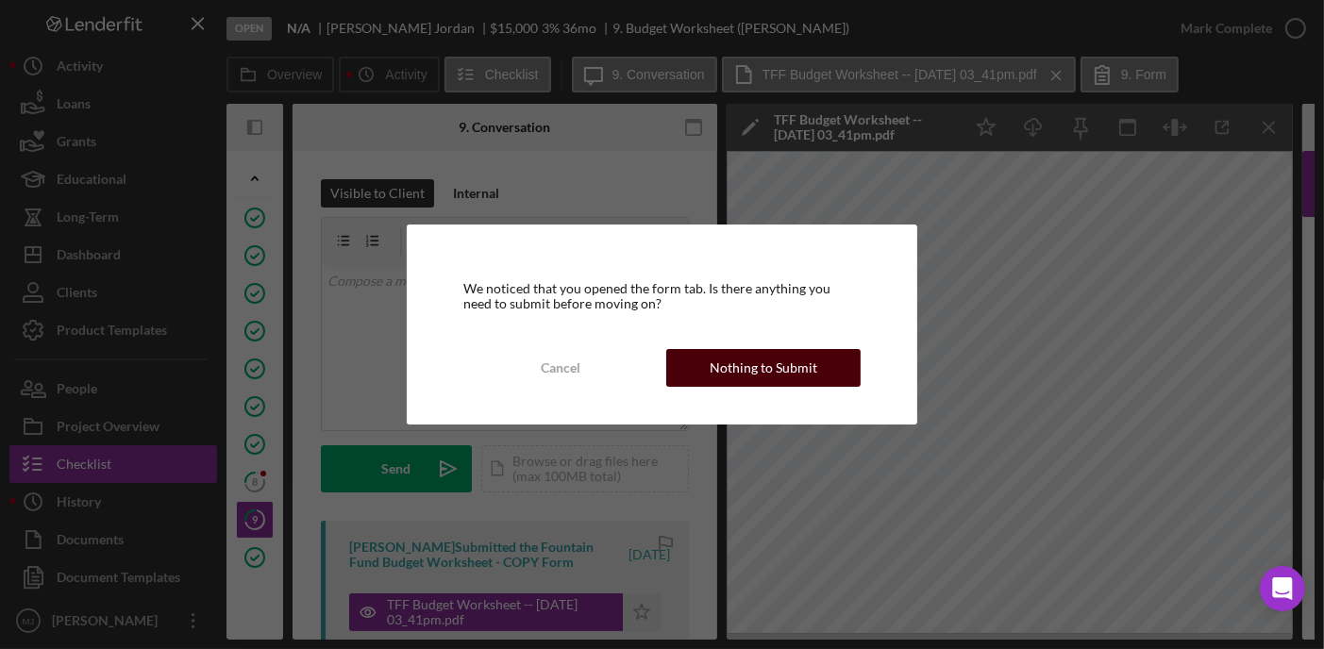
click at [769, 365] on div "Nothing to Submit" at bounding box center [764, 368] width 108 height 38
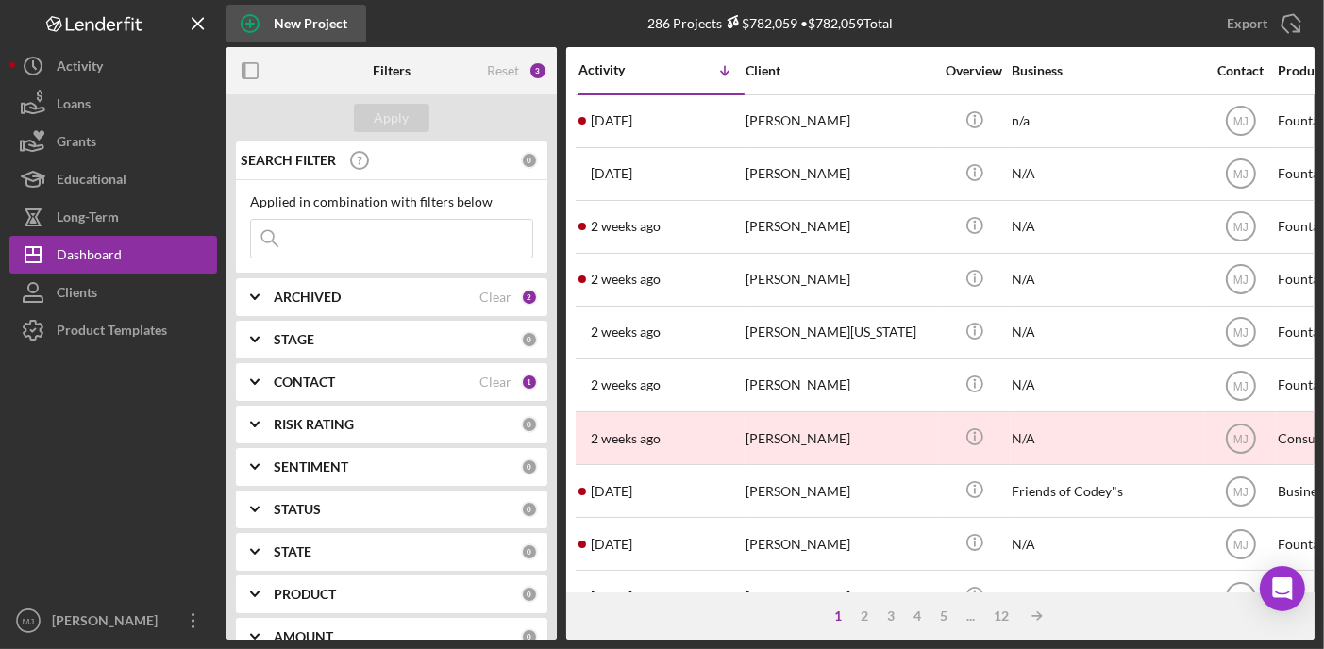
click at [302, 18] on div "New Project" at bounding box center [311, 24] width 74 height 38
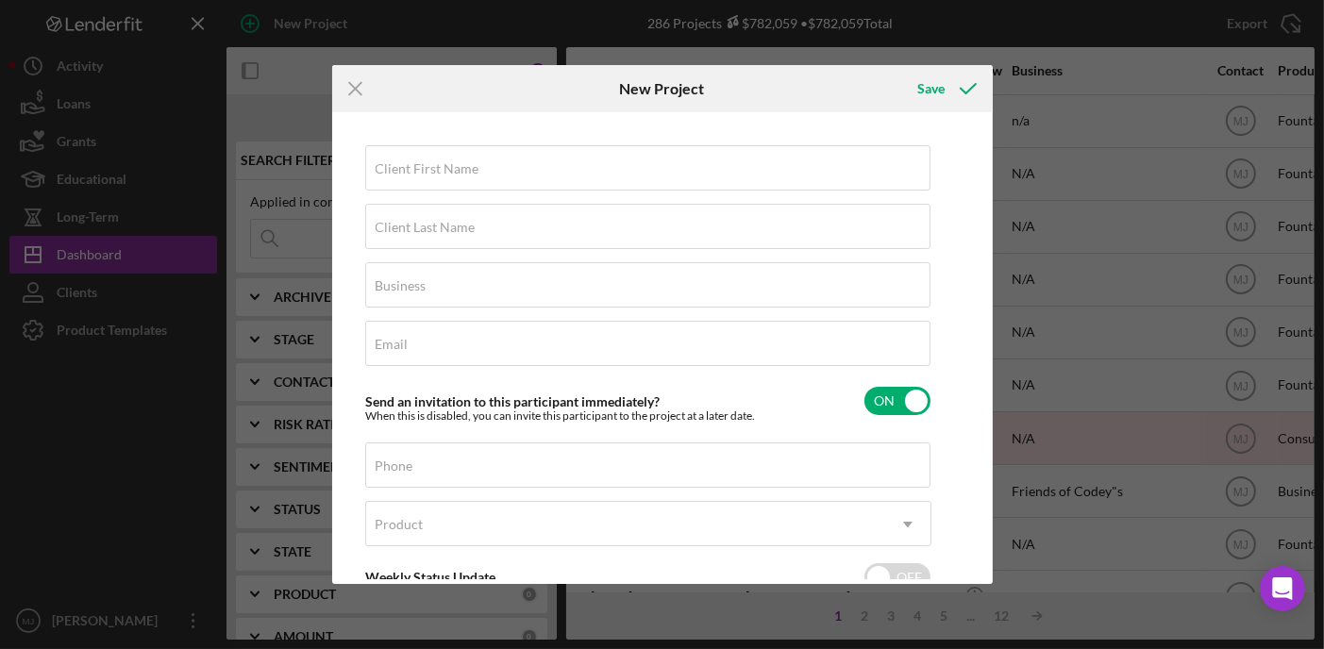
click at [1177, 75] on div "Icon/Menu Close New Project Save Client First Name Required Client Last Name Re…" at bounding box center [662, 324] width 1324 height 649
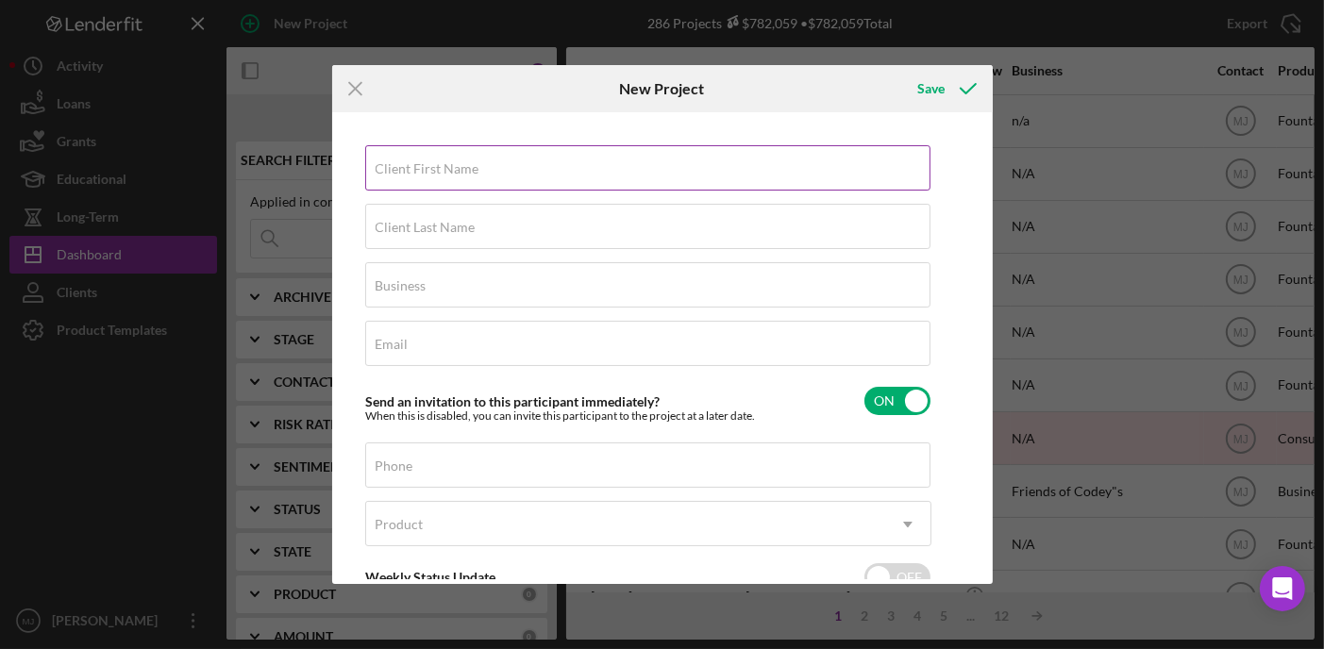
click at [466, 165] on label "Client First Name" at bounding box center [428, 168] width 104 height 15
click at [466, 165] on input "Client First Name" at bounding box center [647, 167] width 565 height 45
paste input "[PERSON_NAME]"
type input "[PERSON_NAME]"
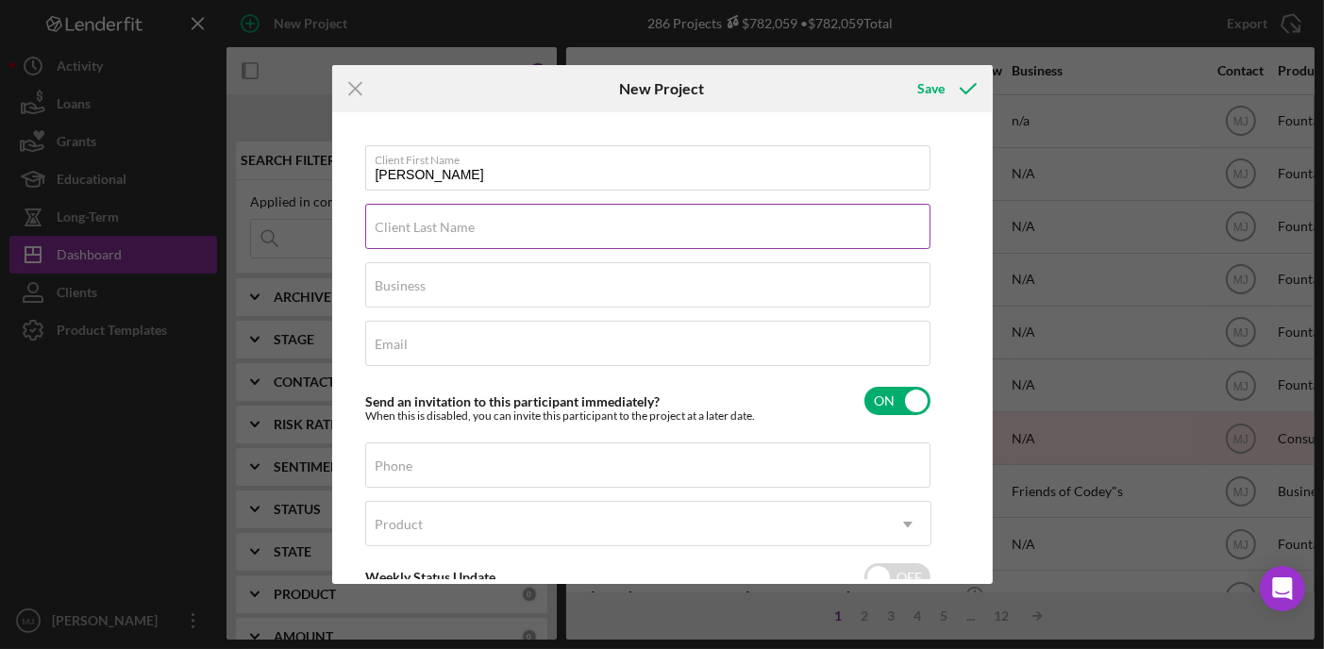
click at [455, 229] on label "Client Last Name" at bounding box center [426, 227] width 100 height 15
click at [455, 229] on input "Client Last Name" at bounding box center [647, 226] width 565 height 45
paste input "Houston Jr"
type input "Houston Jr"
click at [472, 294] on input "Business" at bounding box center [647, 284] width 565 height 45
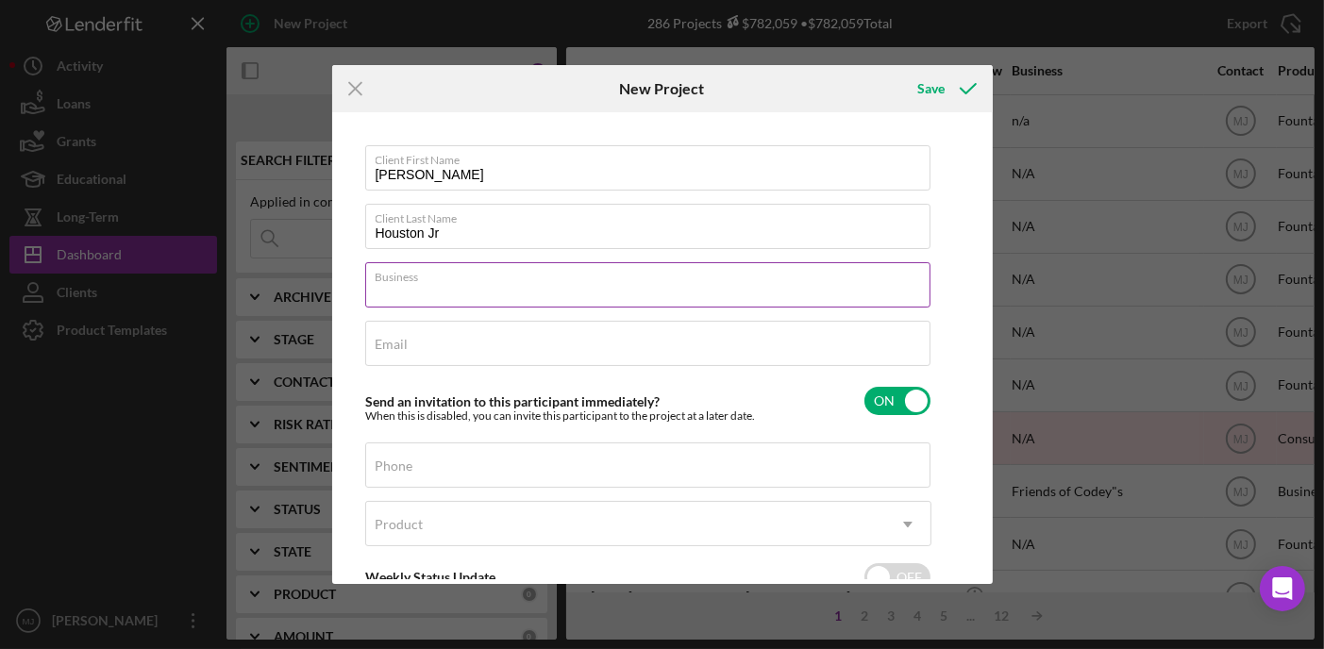
type input "N/A"
drag, startPoint x: 466, startPoint y: 324, endPoint x: 464, endPoint y: 335, distance: 11.7
click at [466, 325] on div "Email Required" at bounding box center [648, 344] width 566 height 47
paste input "[EMAIL_ADDRESS][DOMAIN_NAME]"
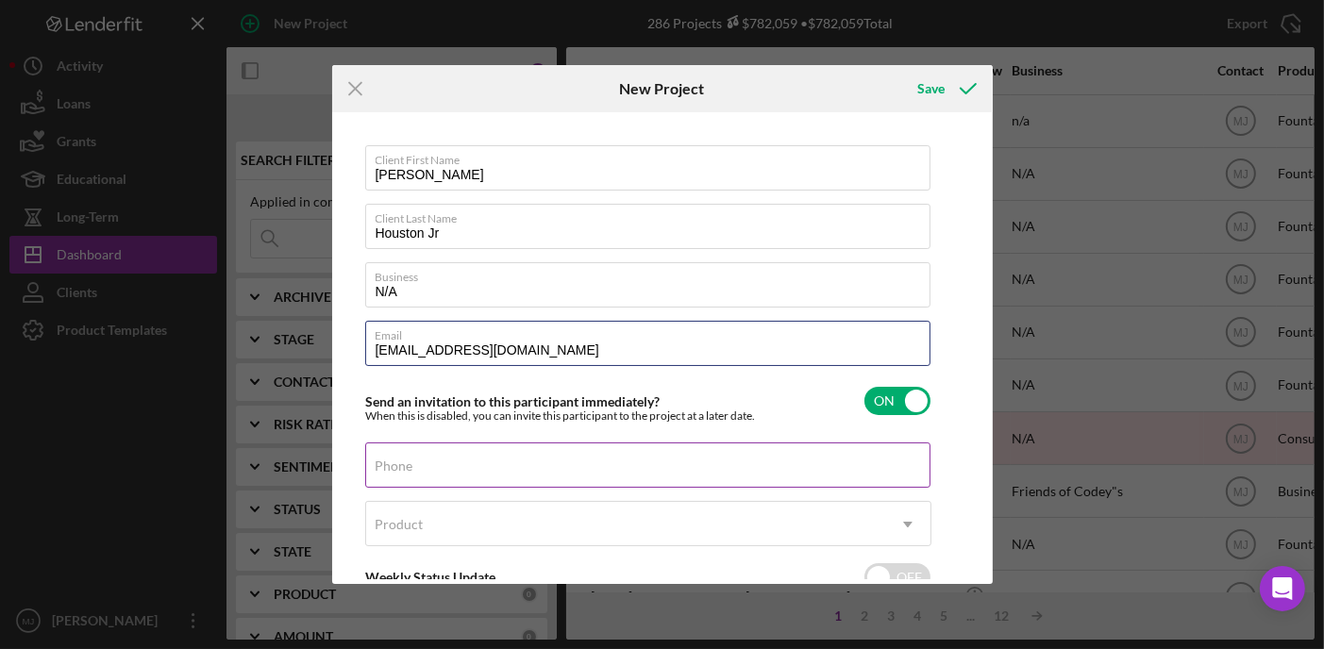
type input "[EMAIL_ADDRESS][DOMAIN_NAME]"
click at [428, 462] on div "Phone" at bounding box center [648, 466] width 566 height 47
click at [423, 464] on input "Phone" at bounding box center [647, 465] width 565 height 45
click at [497, 464] on input "(504) ###-####" at bounding box center [647, 465] width 565 height 45
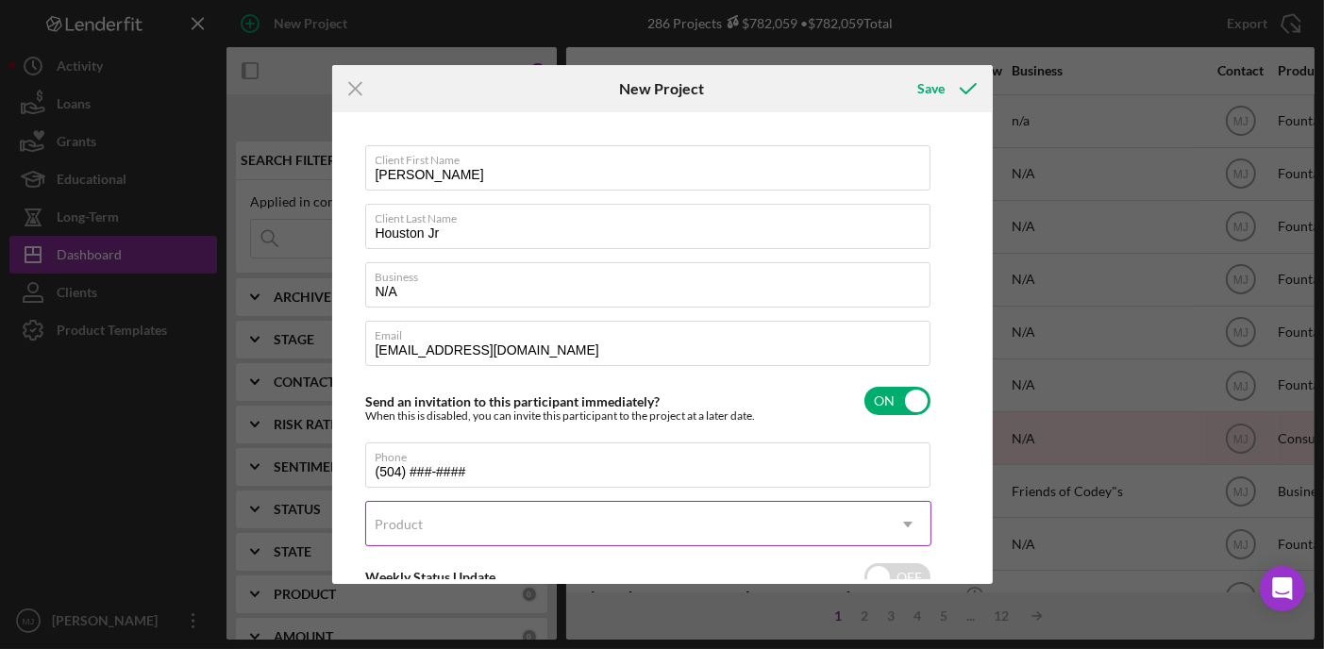
click at [432, 520] on div "Product" at bounding box center [625, 524] width 519 height 43
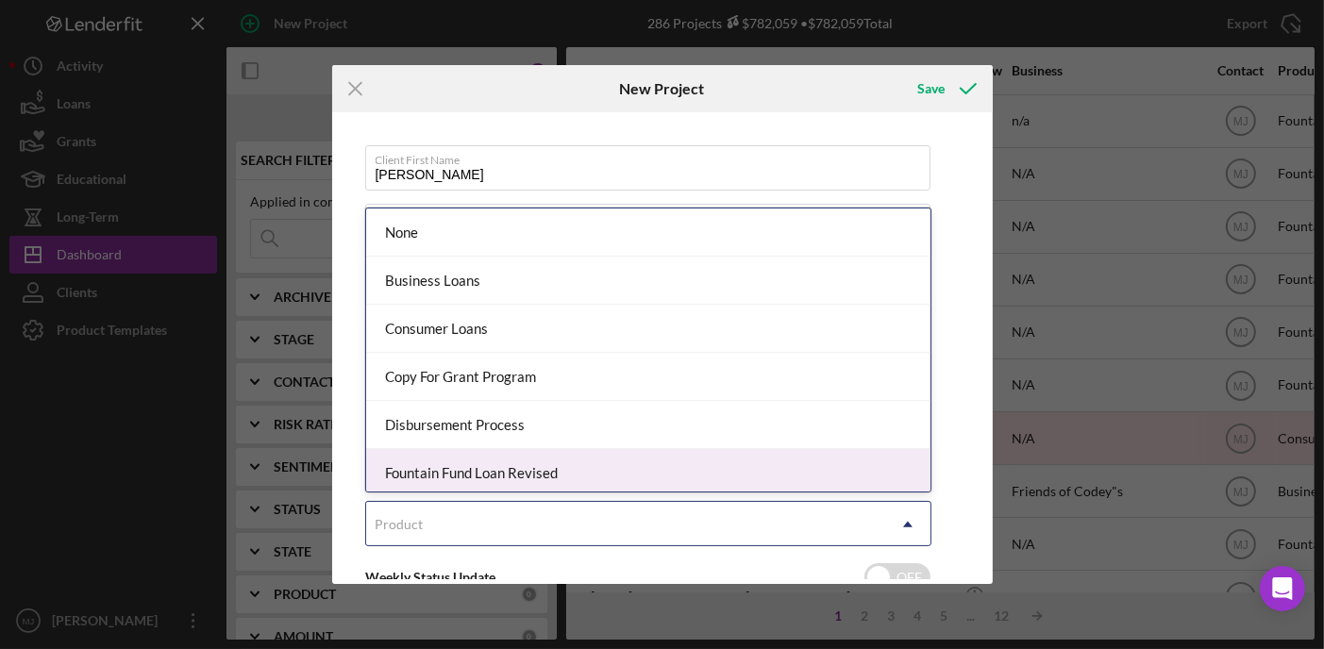
click at [499, 481] on div "Fountain Fund Loan Revised" at bounding box center [648, 473] width 565 height 48
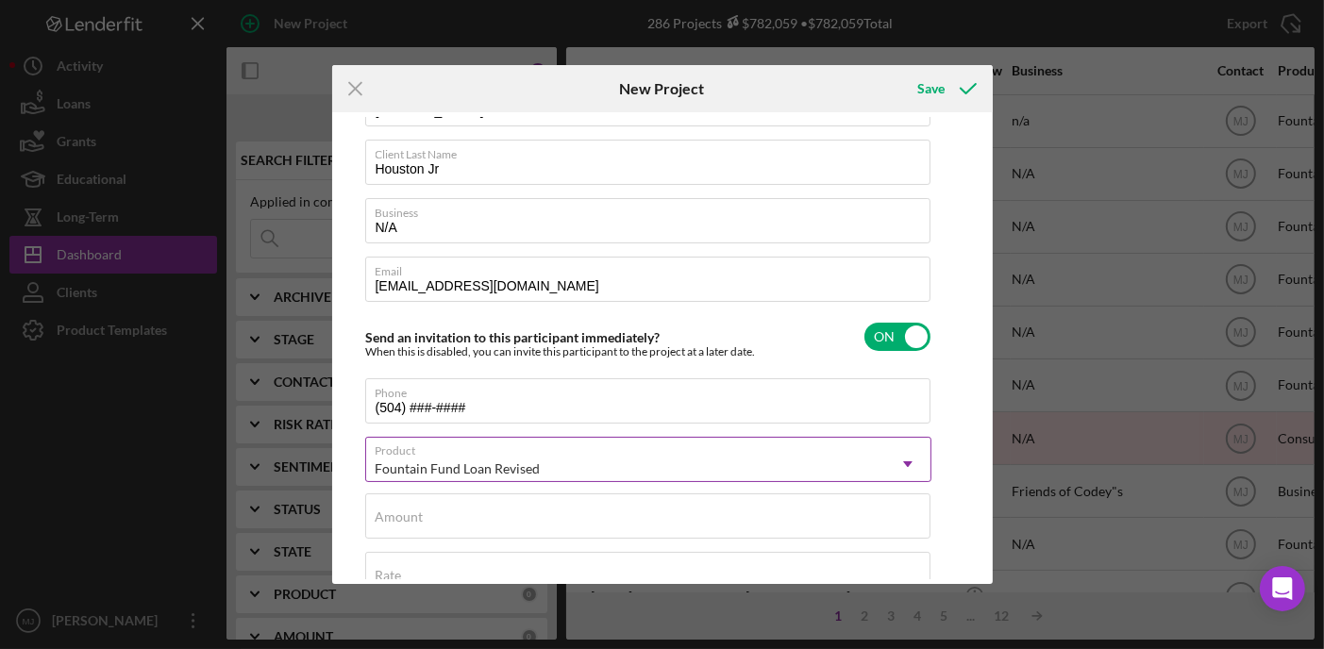
scroll to position [94, 0]
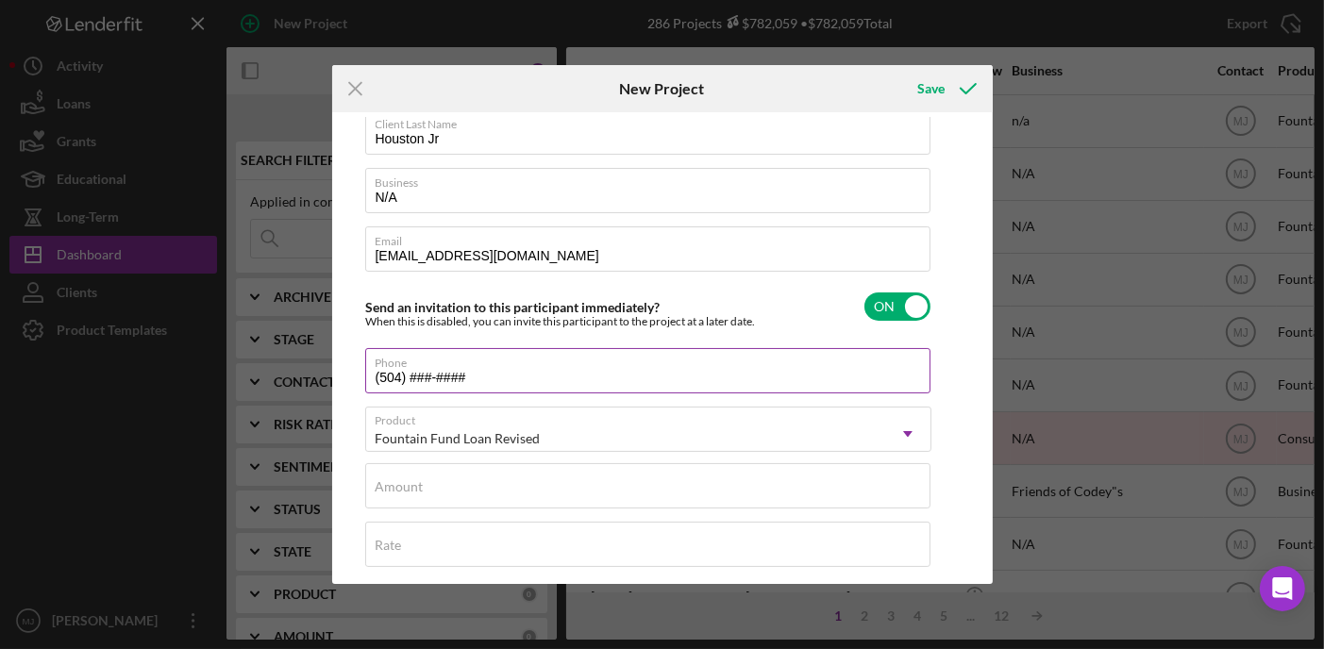
click at [472, 373] on input "(504) ###-####" at bounding box center [647, 370] width 565 height 45
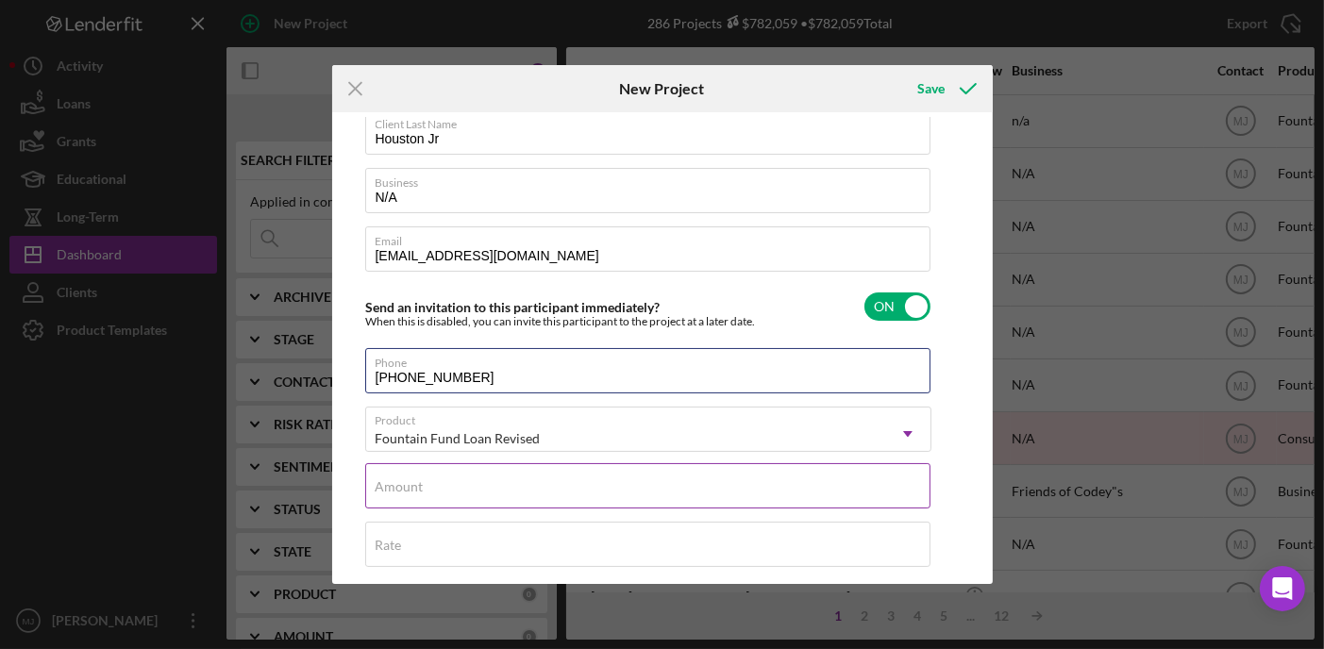
type input "[PHONE_NUMBER]"
click at [452, 471] on div "Amount" at bounding box center [648, 487] width 566 height 47
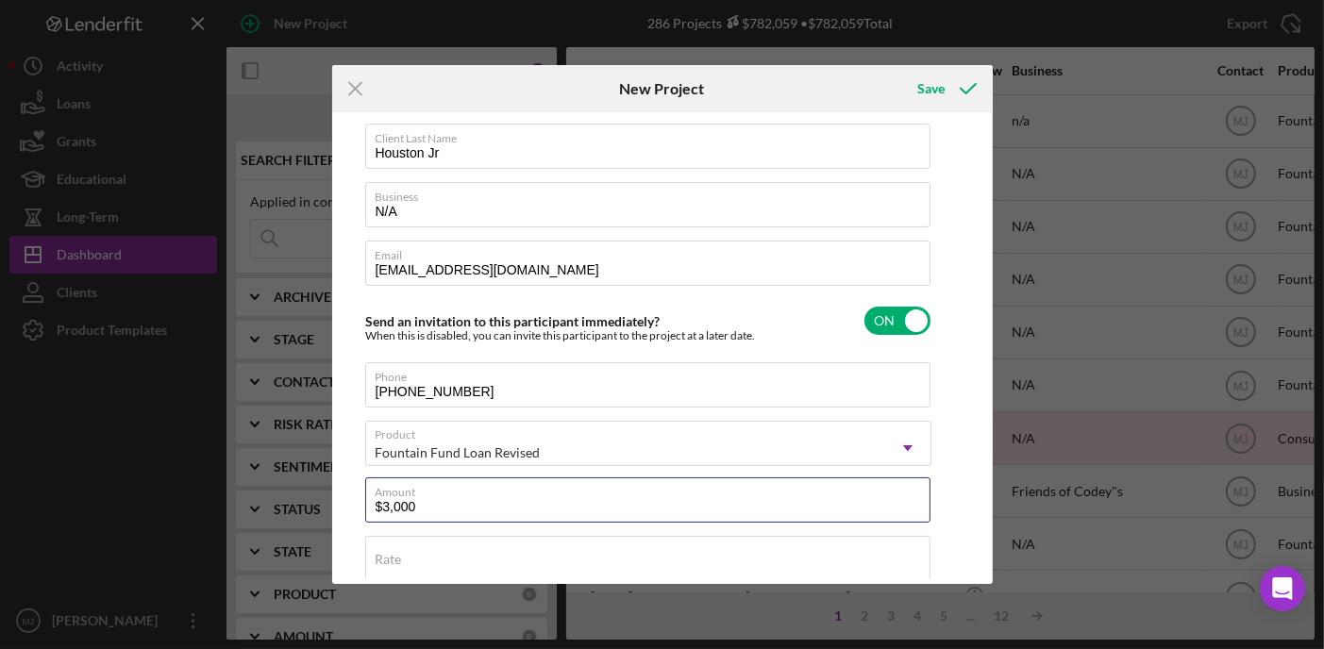
scroll to position [0, 0]
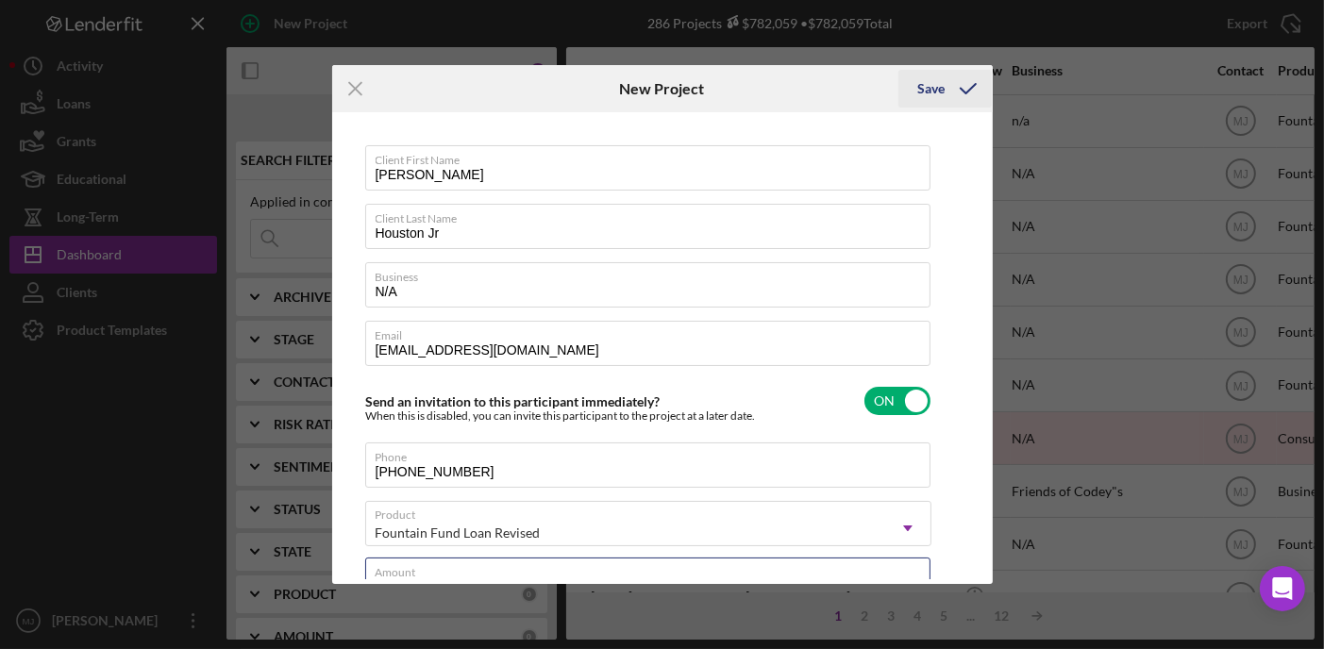
type input "$3,000"
click at [963, 85] on icon "submit" at bounding box center [968, 88] width 47 height 47
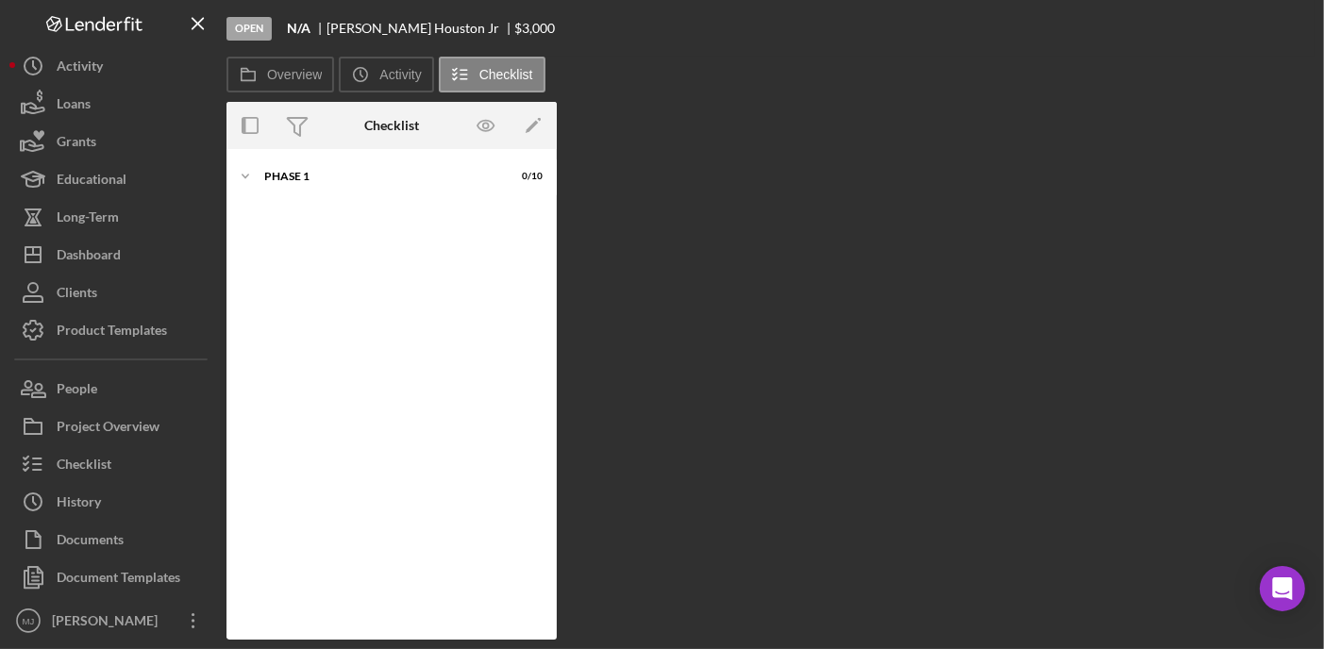
click at [1182, 317] on div "Overview Internal Workflow Stage Open Icon/Dropdown Arrow Archive (can unarchiv…" at bounding box center [771, 371] width 1088 height 538
click at [1270, 267] on div "Overview Internal Workflow Stage Open Icon/Dropdown Arrow Archive (can unarchiv…" at bounding box center [771, 371] width 1088 height 538
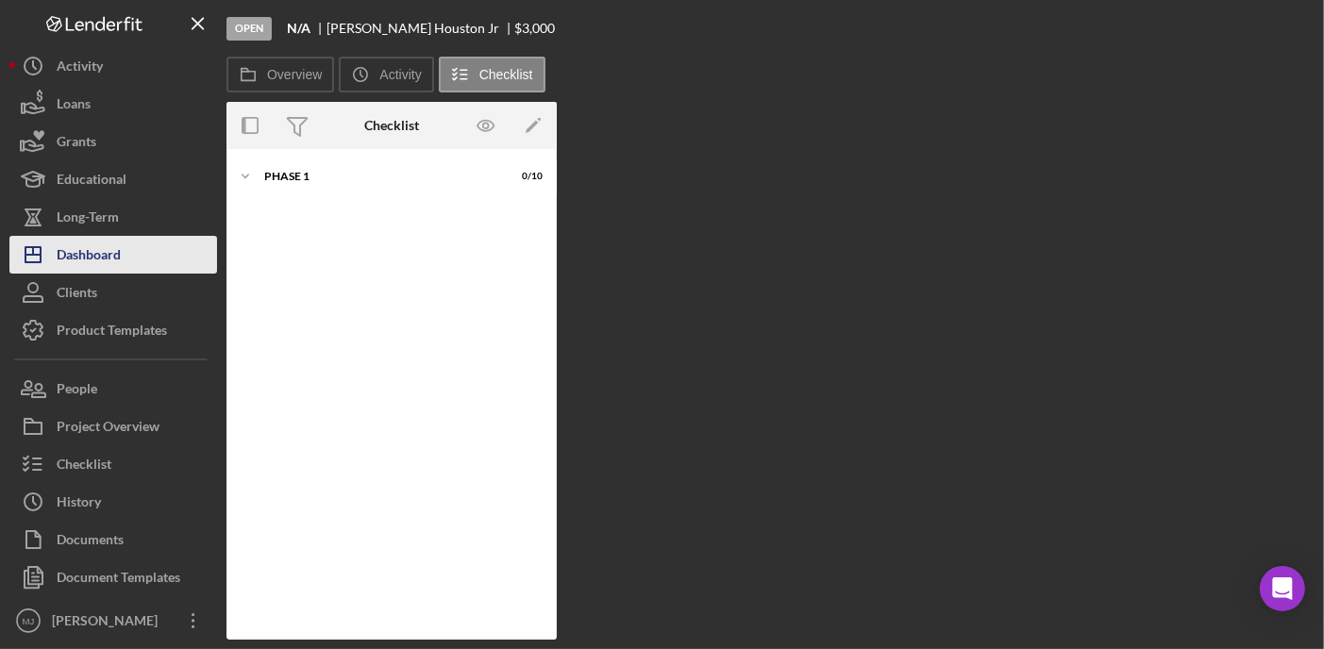
click at [99, 251] on div "Dashboard" at bounding box center [89, 257] width 64 height 42
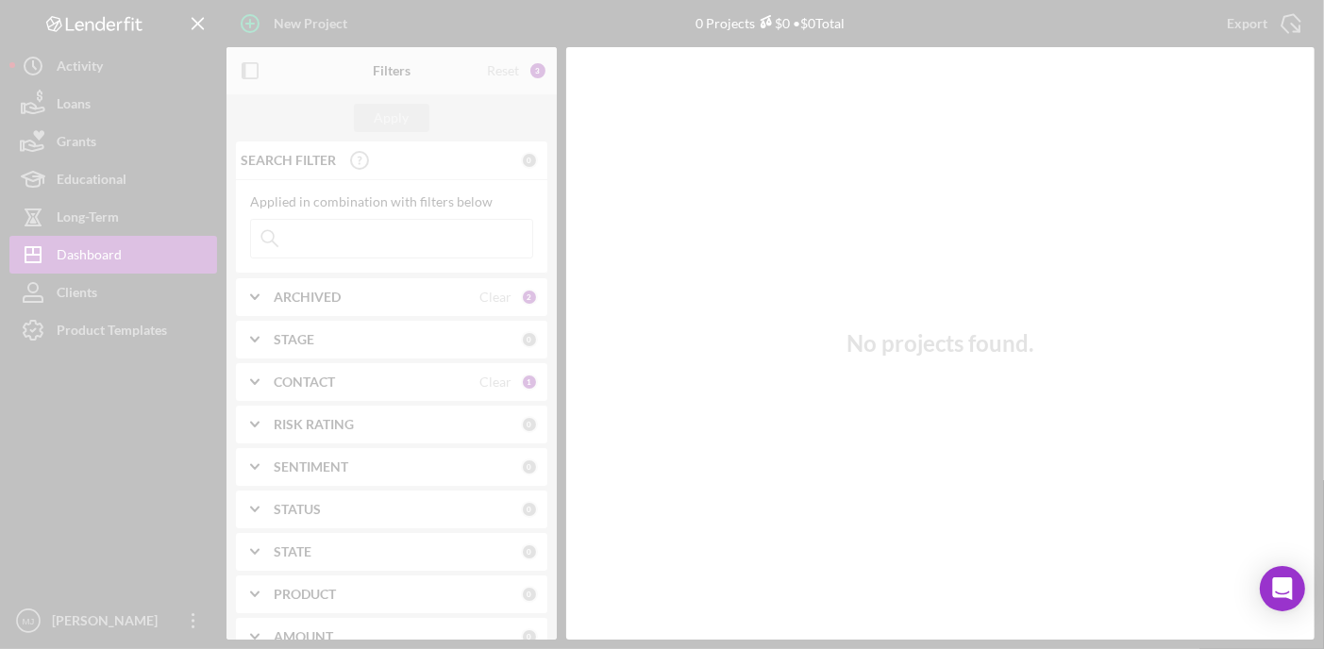
click at [286, 27] on div at bounding box center [662, 324] width 1324 height 649
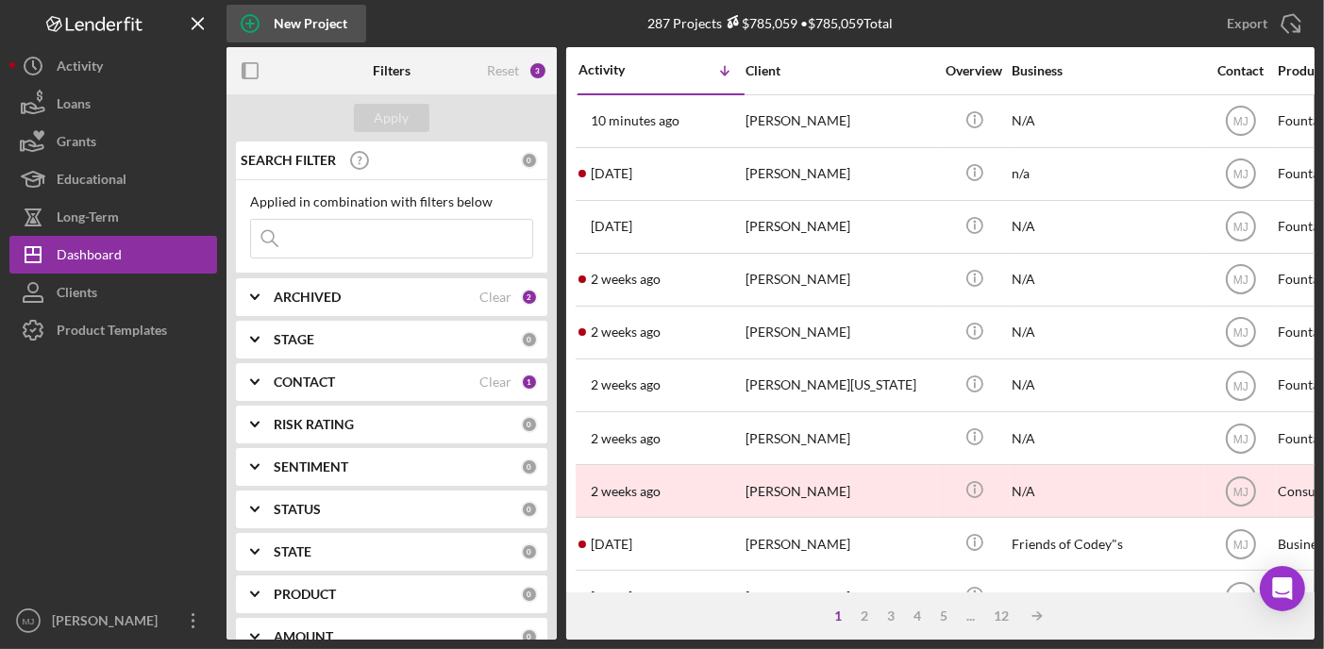
click at [311, 24] on div "New Project" at bounding box center [311, 24] width 74 height 38
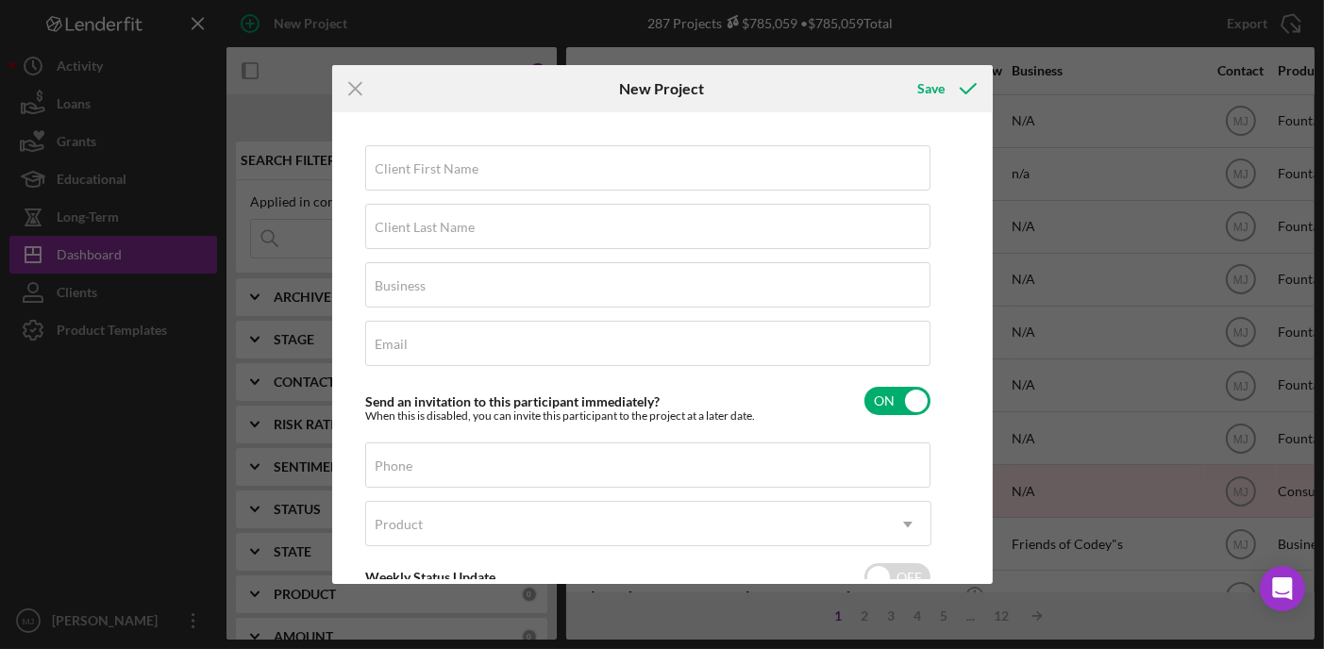
drag, startPoint x: 1157, startPoint y: 20, endPoint x: 1157, endPoint y: 35, distance: 15.1
click at [1157, 19] on div "Icon/Menu Close New Project Save Client First Name Required Client Last Name Re…" at bounding box center [662, 324] width 1324 height 649
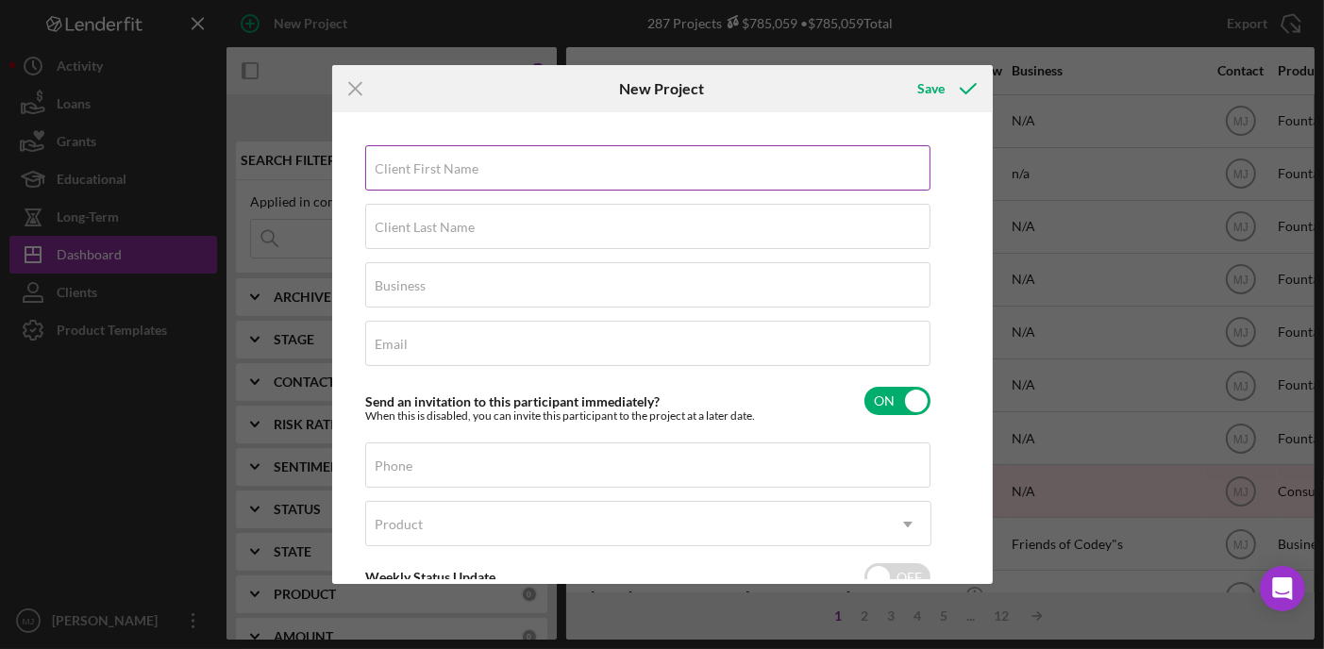
click at [472, 161] on label "Client First Name" at bounding box center [428, 168] width 104 height 15
click at [472, 161] on input "Client First Name" at bounding box center [647, 167] width 565 height 45
paste input "Darralynn"
type input "Darralynn"
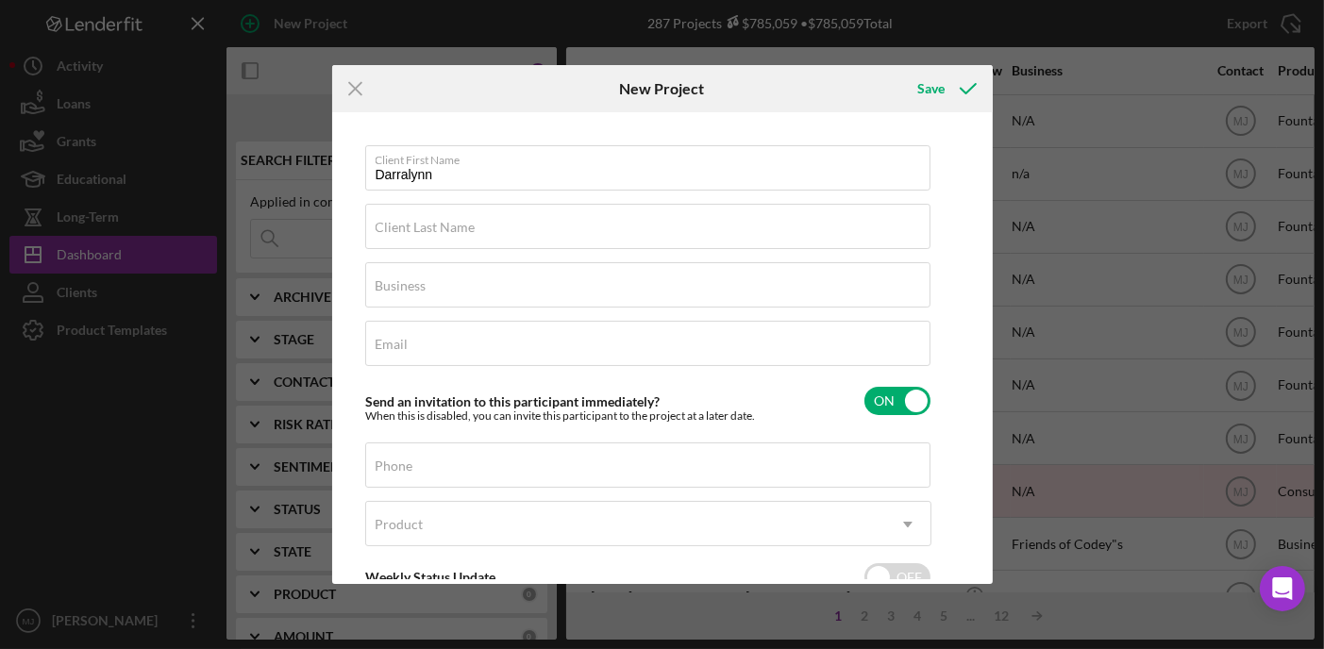
click at [1166, 32] on div "Icon/Menu Close New Project Save Client First Name Darralynn Client Last Name R…" at bounding box center [662, 324] width 1324 height 649
click at [461, 228] on label "Client Last Name" at bounding box center [426, 227] width 100 height 15
click at [461, 228] on input "Client Last Name" at bounding box center [647, 226] width 565 height 45
paste input "[PERSON_NAME]"
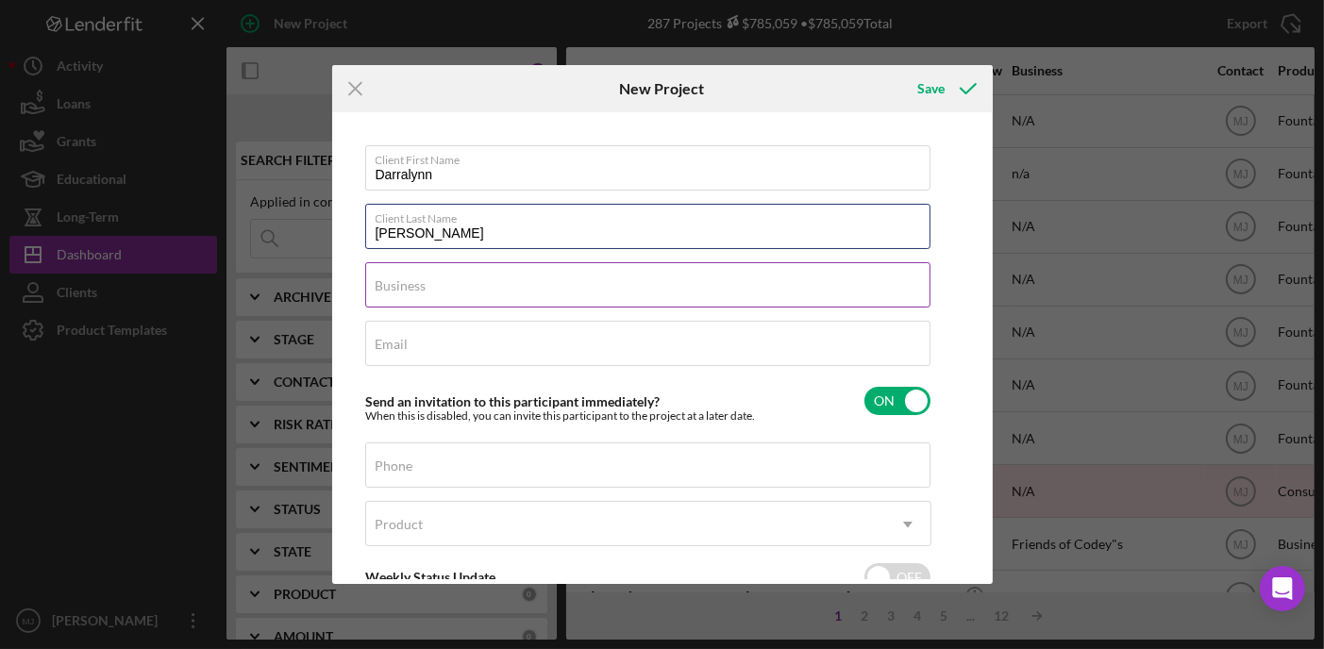
type input "[PERSON_NAME]"
click at [453, 291] on input "Business" at bounding box center [647, 284] width 565 height 45
type input "N/A"
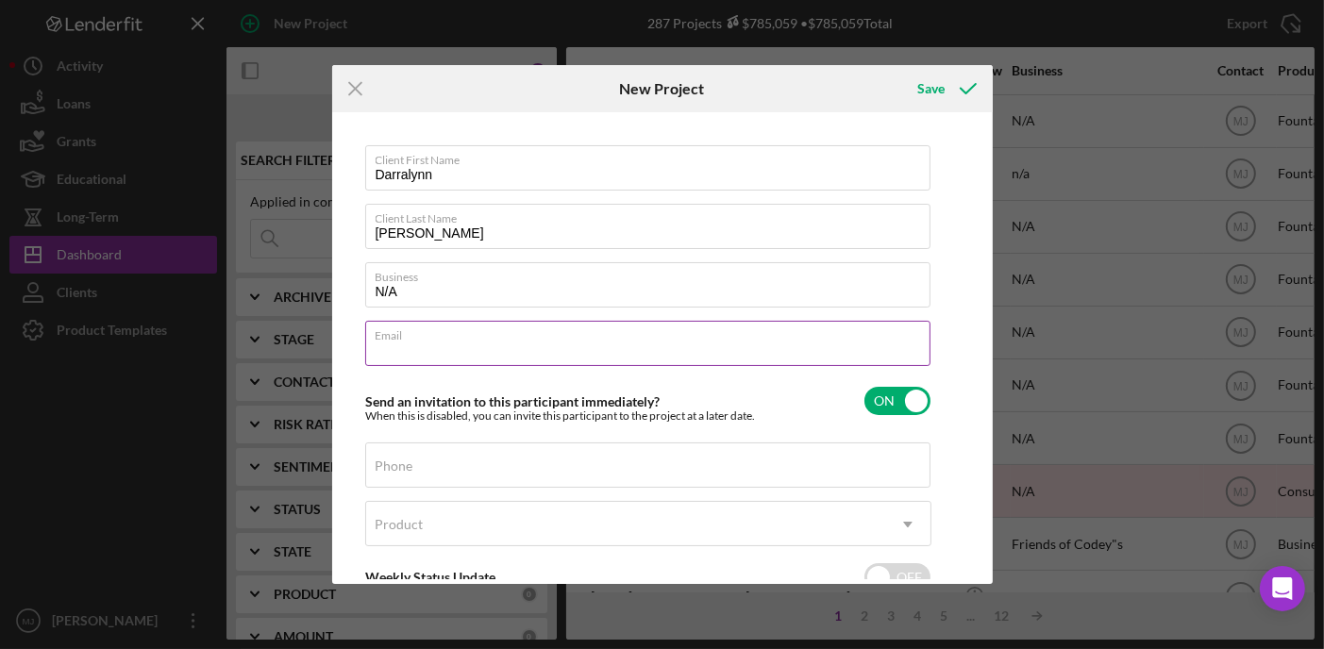
click at [421, 339] on div "Email Required" at bounding box center [648, 344] width 566 height 47
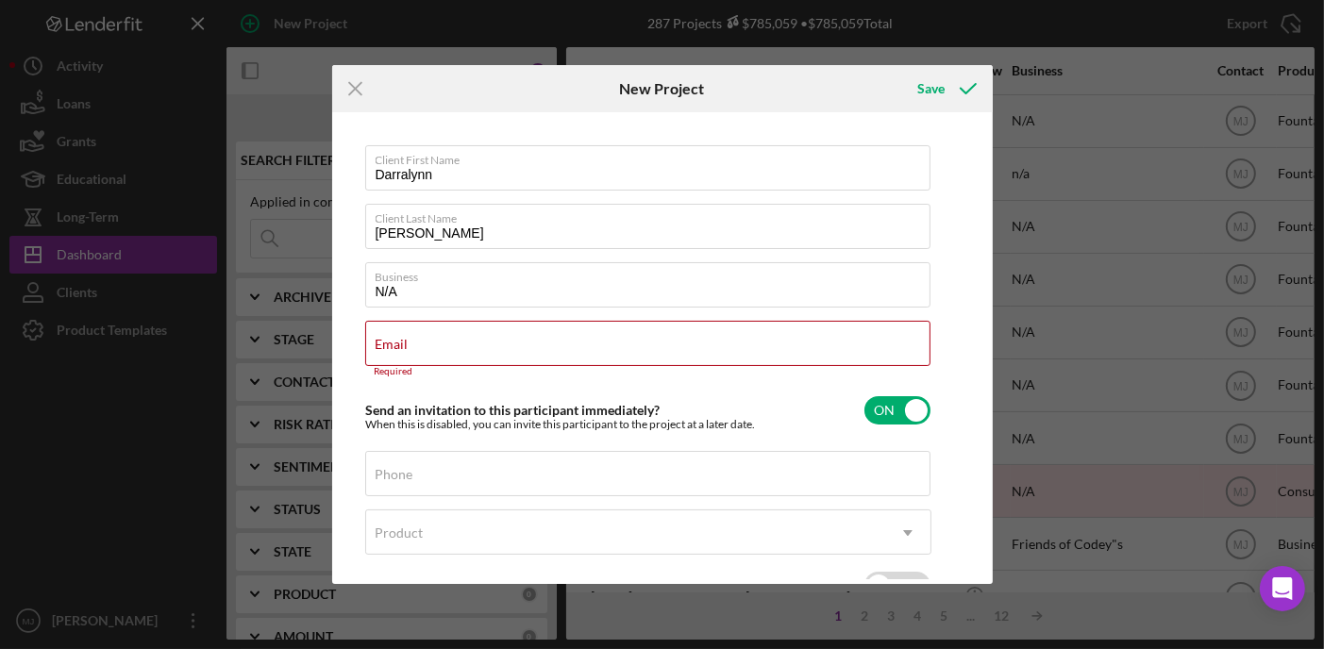
click at [1167, 25] on div "Icon/Menu Close New Project Save Client First Name Darralynn Client Last Name […" at bounding box center [662, 324] width 1324 height 649
click at [409, 339] on div "Email Required" at bounding box center [648, 349] width 566 height 57
paste input "[EMAIL_ADDRESS][DOMAIN_NAME]"
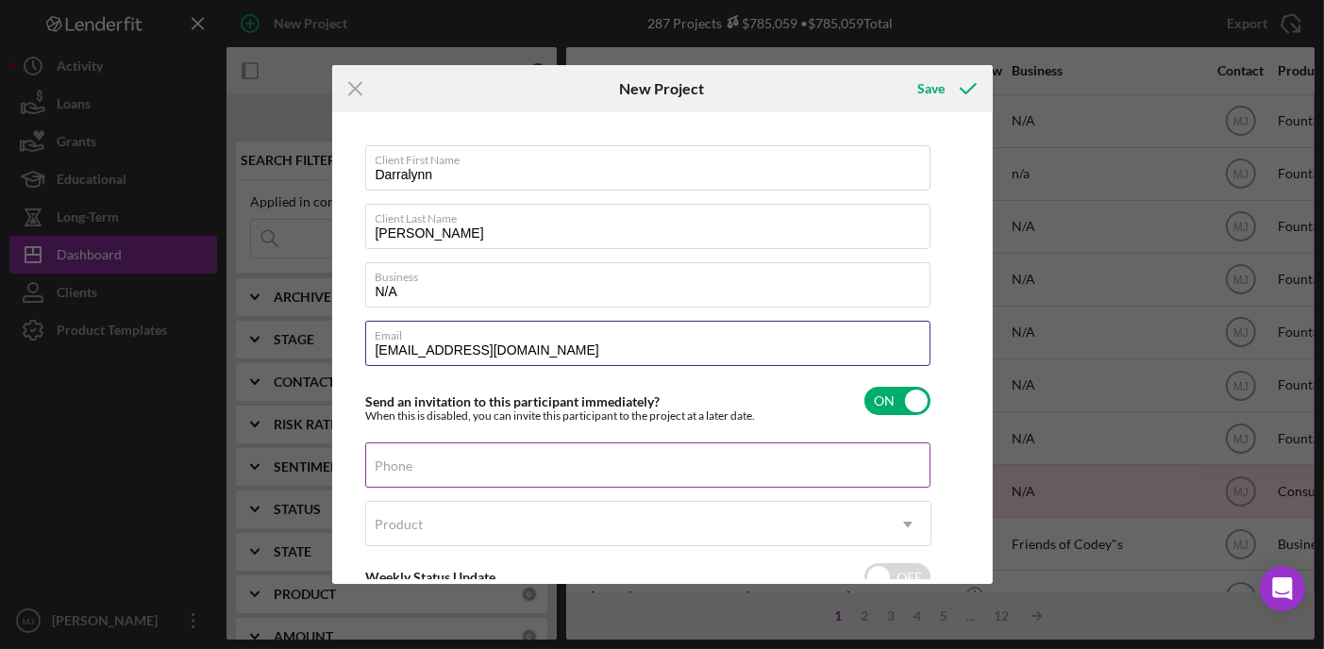
type input "[EMAIL_ADDRESS][DOMAIN_NAME]"
click at [442, 467] on input "Phone" at bounding box center [647, 465] width 565 height 45
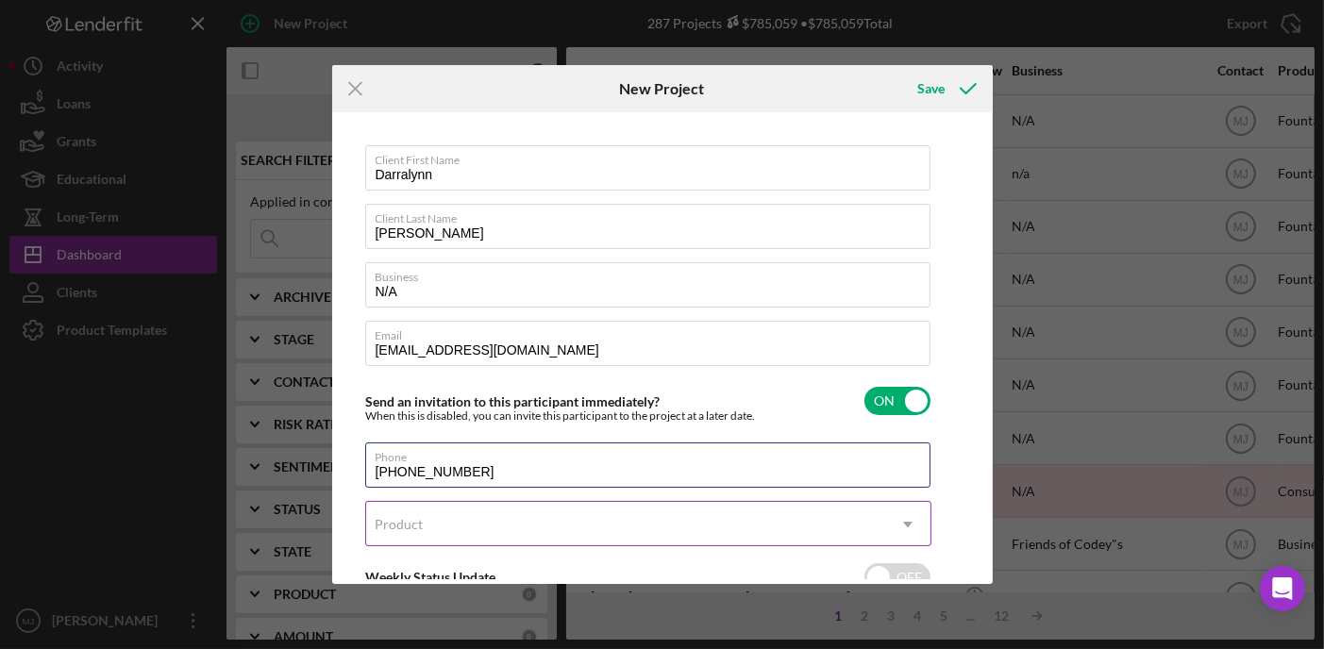
type input "[PHONE_NUMBER]"
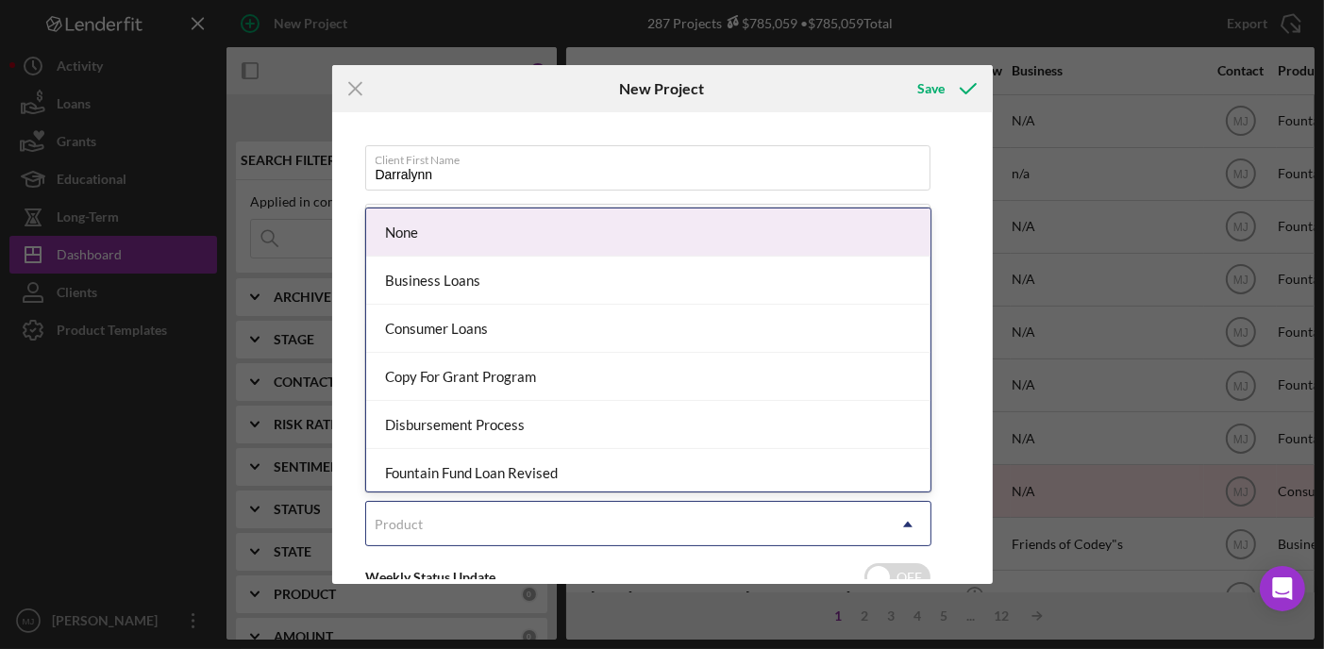
drag, startPoint x: 487, startPoint y: 520, endPoint x: 506, endPoint y: 500, distance: 27.4
click at [492, 518] on div "Product" at bounding box center [625, 524] width 519 height 43
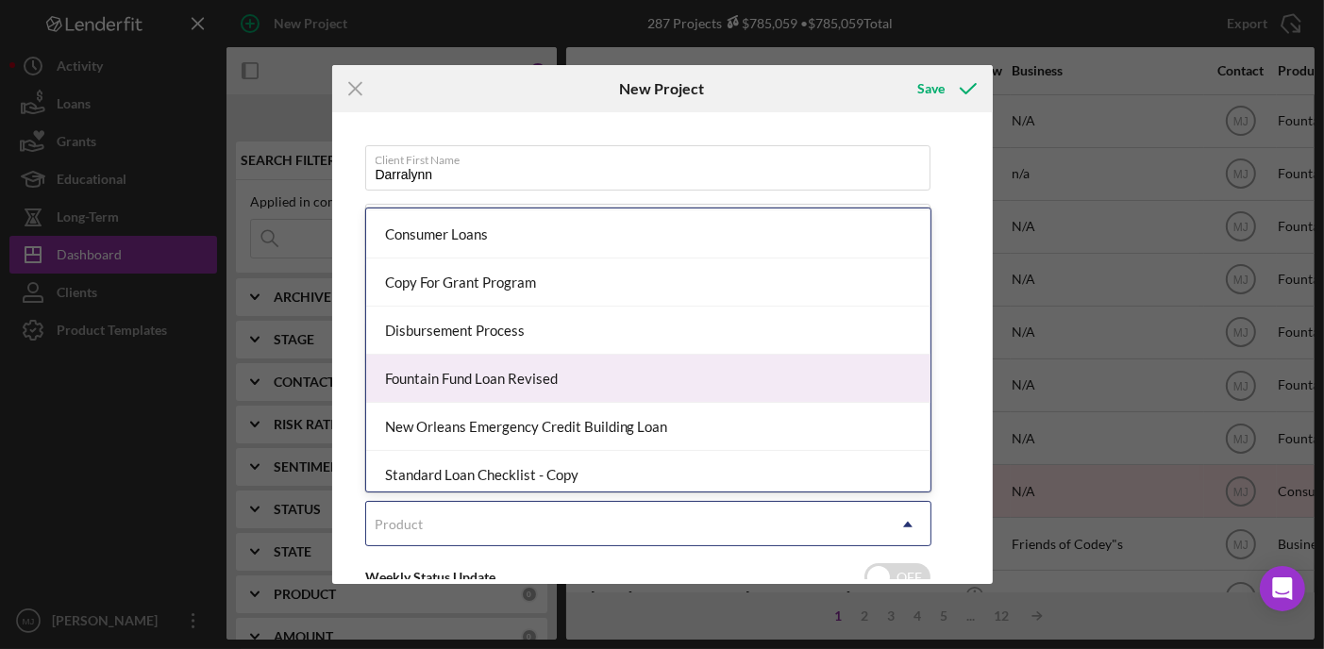
scroll to position [100, 0]
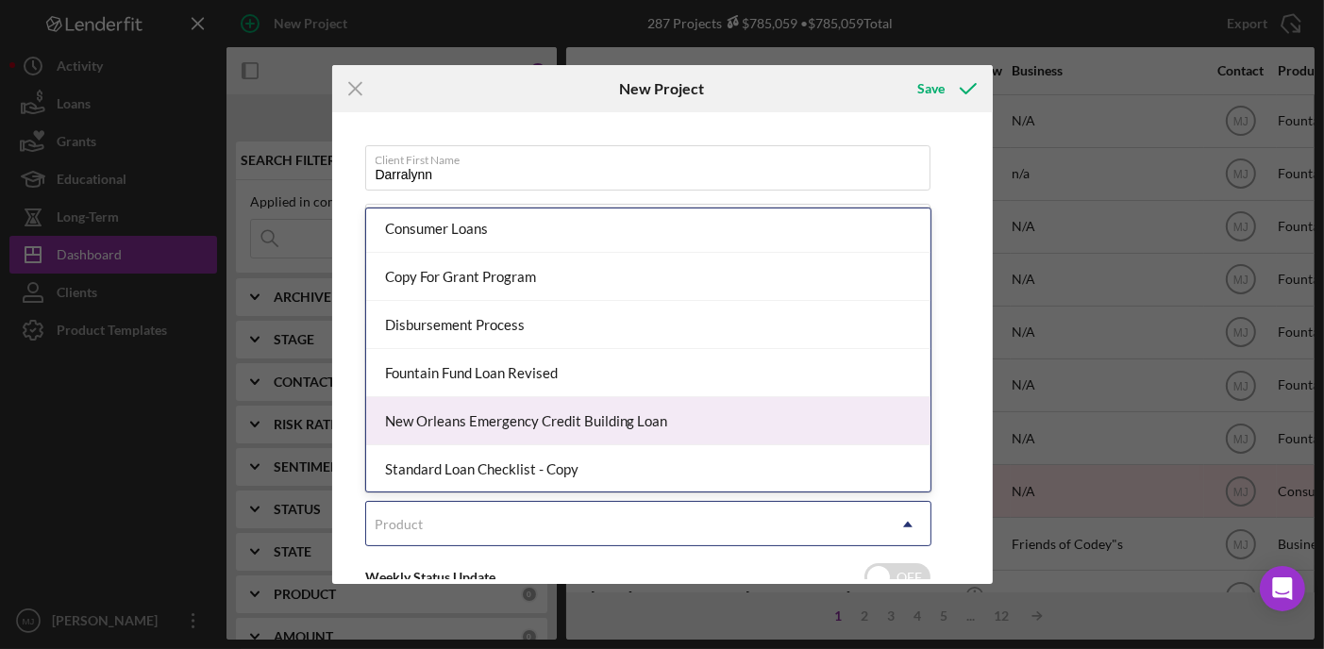
click at [525, 417] on div "New Orleans Emergency Credit Building Loan" at bounding box center [648, 421] width 565 height 48
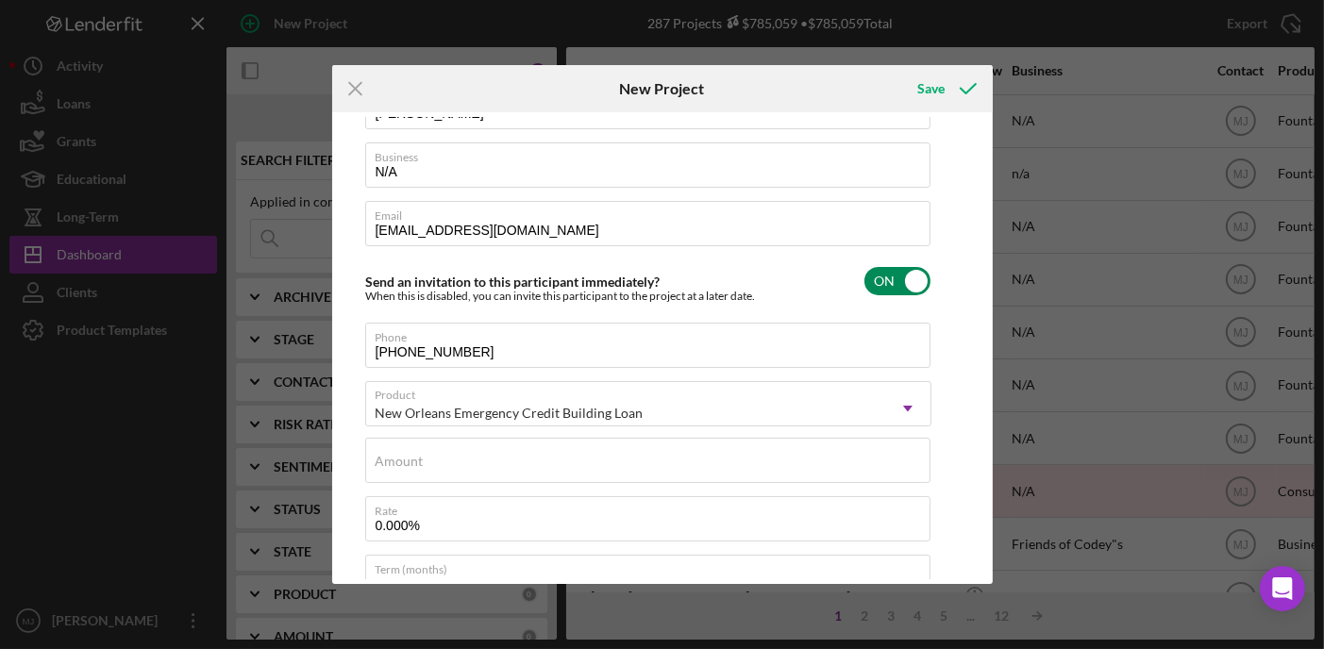
scroll to position [121, 0]
click at [426, 467] on input "Amount" at bounding box center [647, 459] width 565 height 45
type input "$1,000"
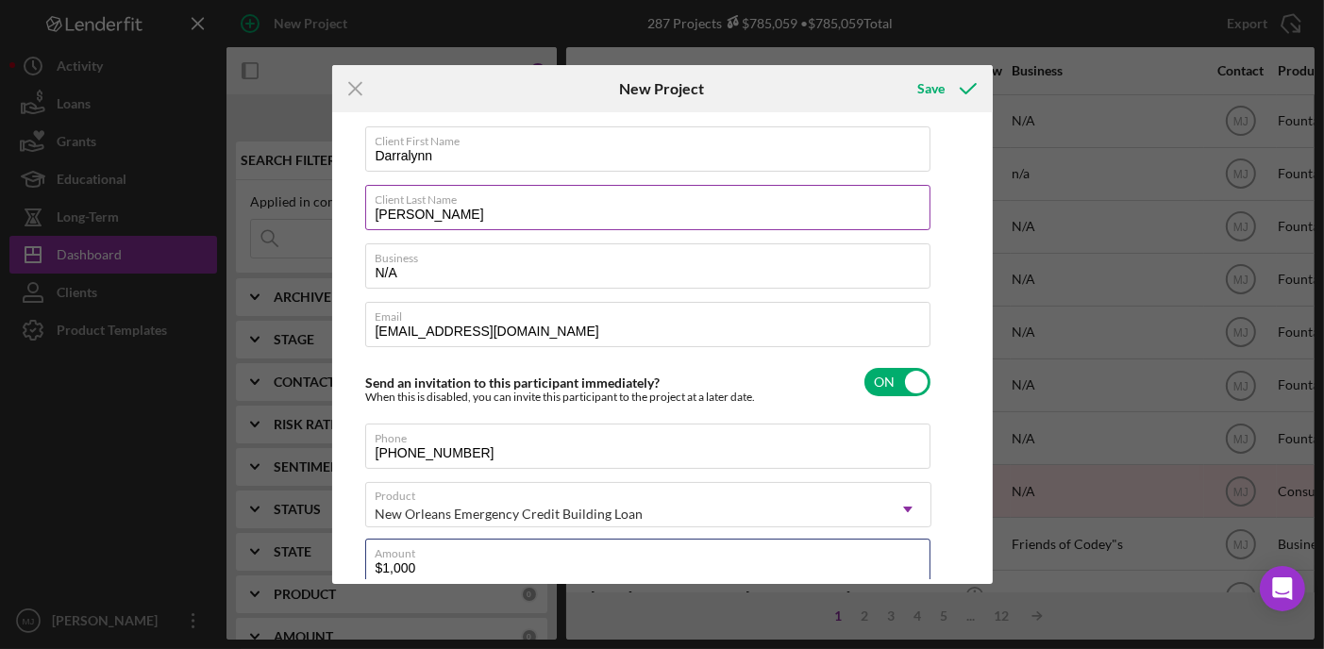
scroll to position [0, 0]
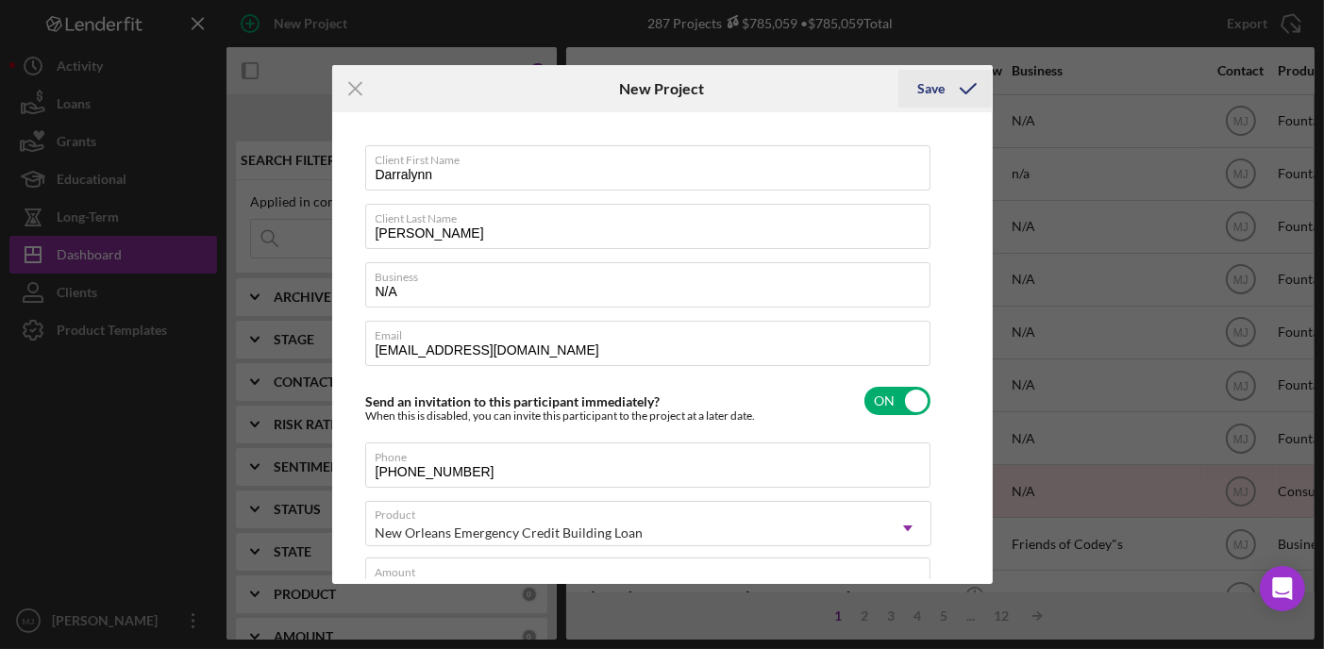
click at [946, 78] on icon "submit" at bounding box center [968, 88] width 47 height 47
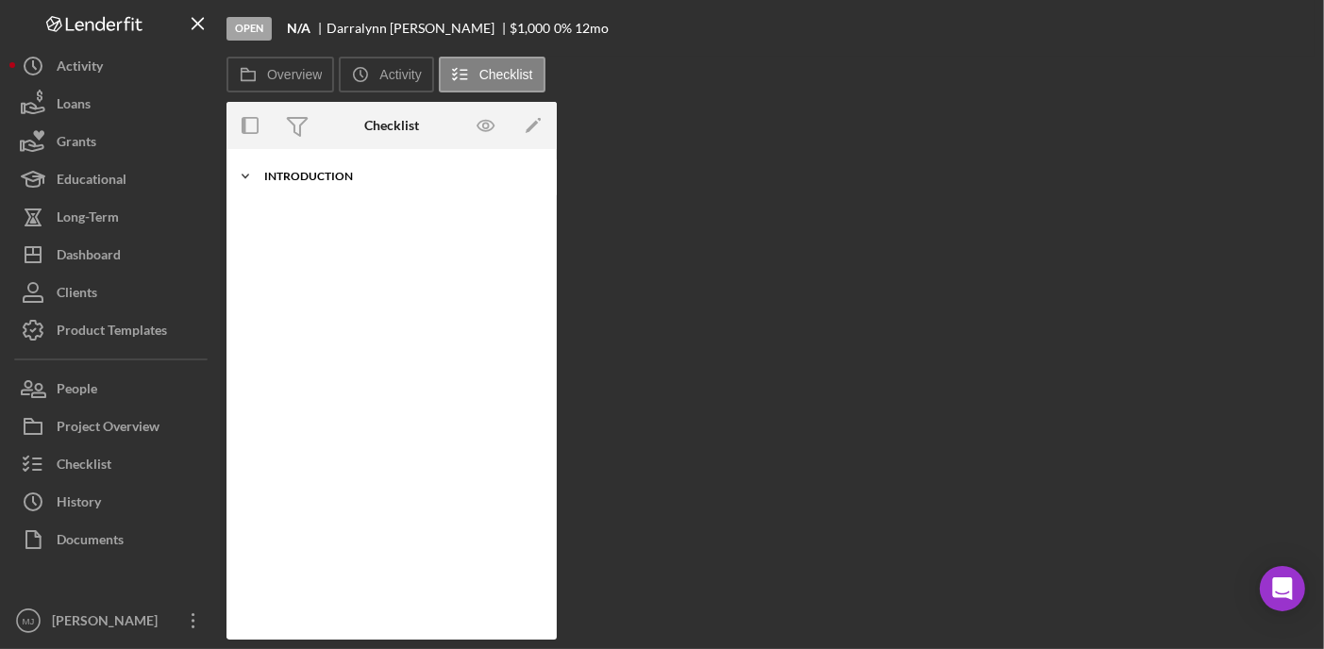
click at [341, 166] on div "Icon/Expander Introduction 0 / 7" at bounding box center [392, 177] width 330 height 38
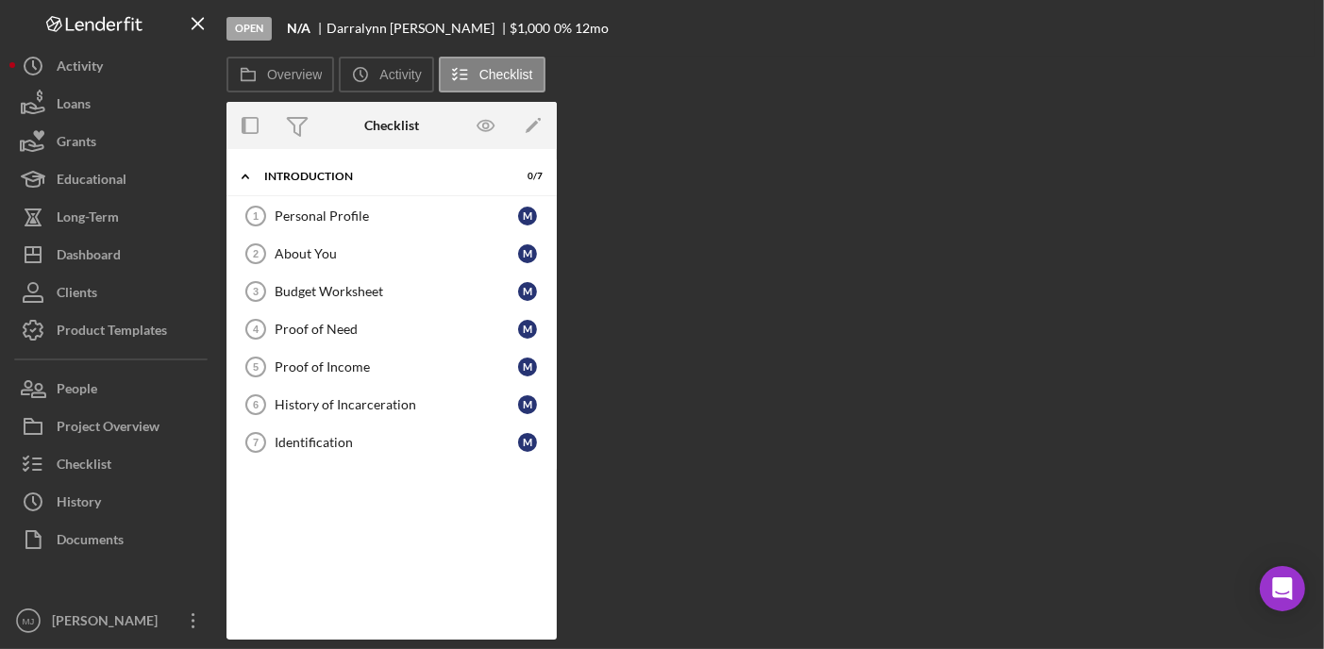
click at [1313, 114] on div "Overview Internal Workflow Stage Open Icon/Dropdown Arrow Archive (can unarchiv…" at bounding box center [771, 371] width 1088 height 538
